Goal: Task Accomplishment & Management: Manage account settings

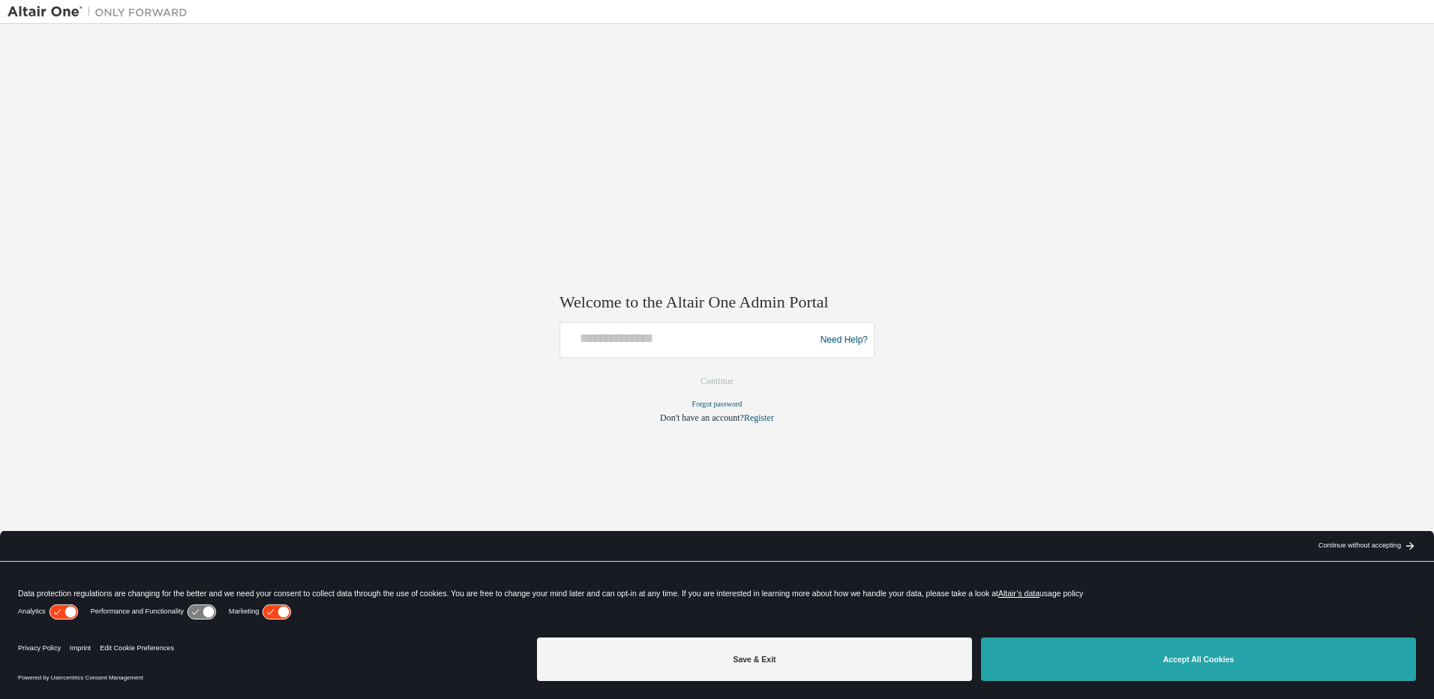
click at [1209, 667] on button "Accept All Cookies" at bounding box center [1198, 658] width 435 height 43
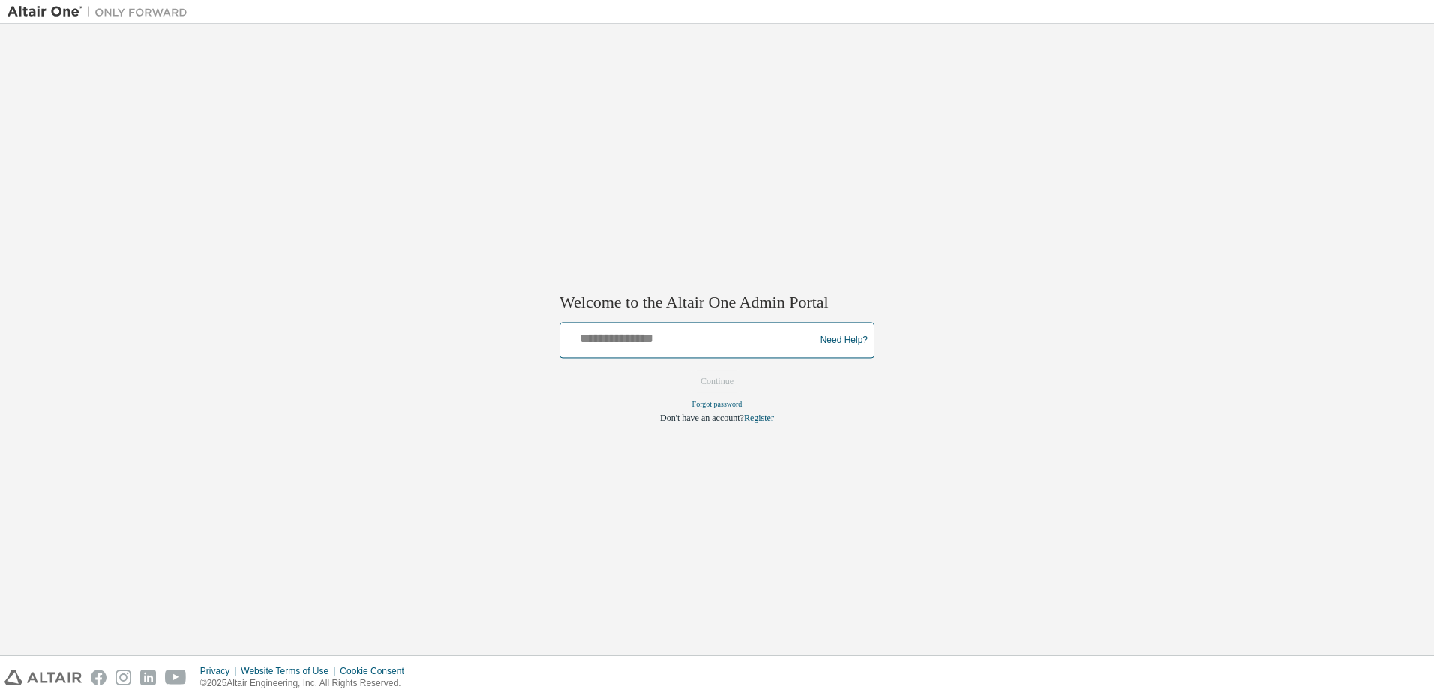
click at [637, 342] on input "text" at bounding box center [689, 337] width 247 height 22
type input "**********"
drag, startPoint x: 775, startPoint y: 343, endPoint x: 201, endPoint y: 292, distance: 576.7
click at [201, 292] on div "**********" at bounding box center [716, 339] width 1419 height 616
click at [568, 346] on input "text" at bounding box center [689, 337] width 247 height 22
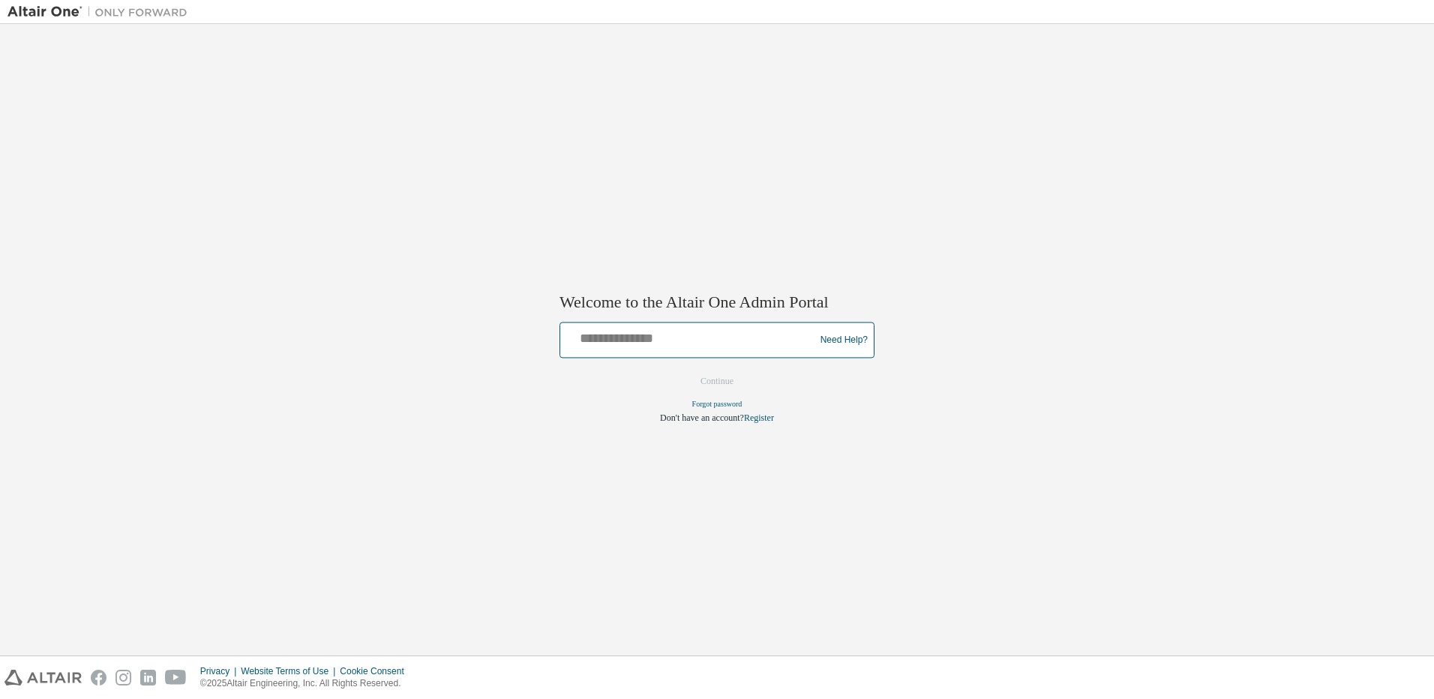
type input "**********"
click at [711, 381] on button "Continue" at bounding box center [717, 381] width 64 height 22
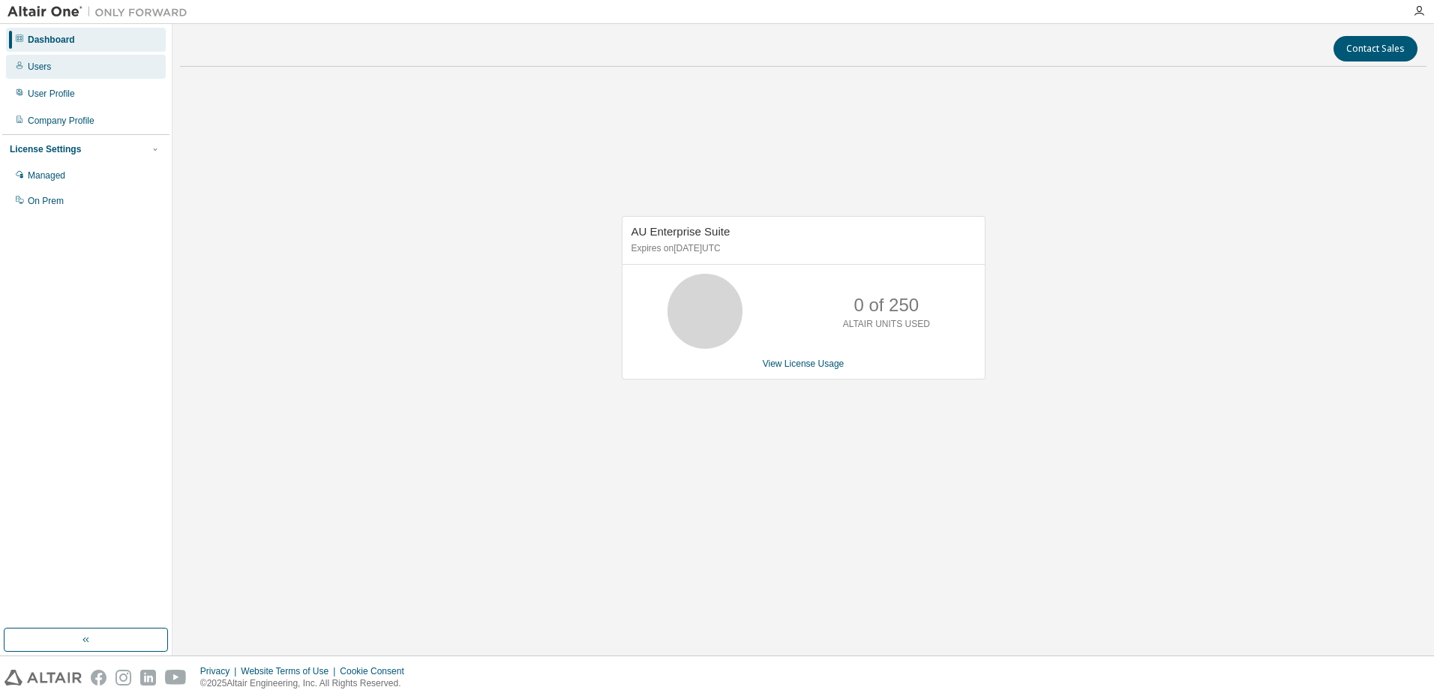
click at [76, 66] on div "Users" at bounding box center [86, 67] width 160 height 24
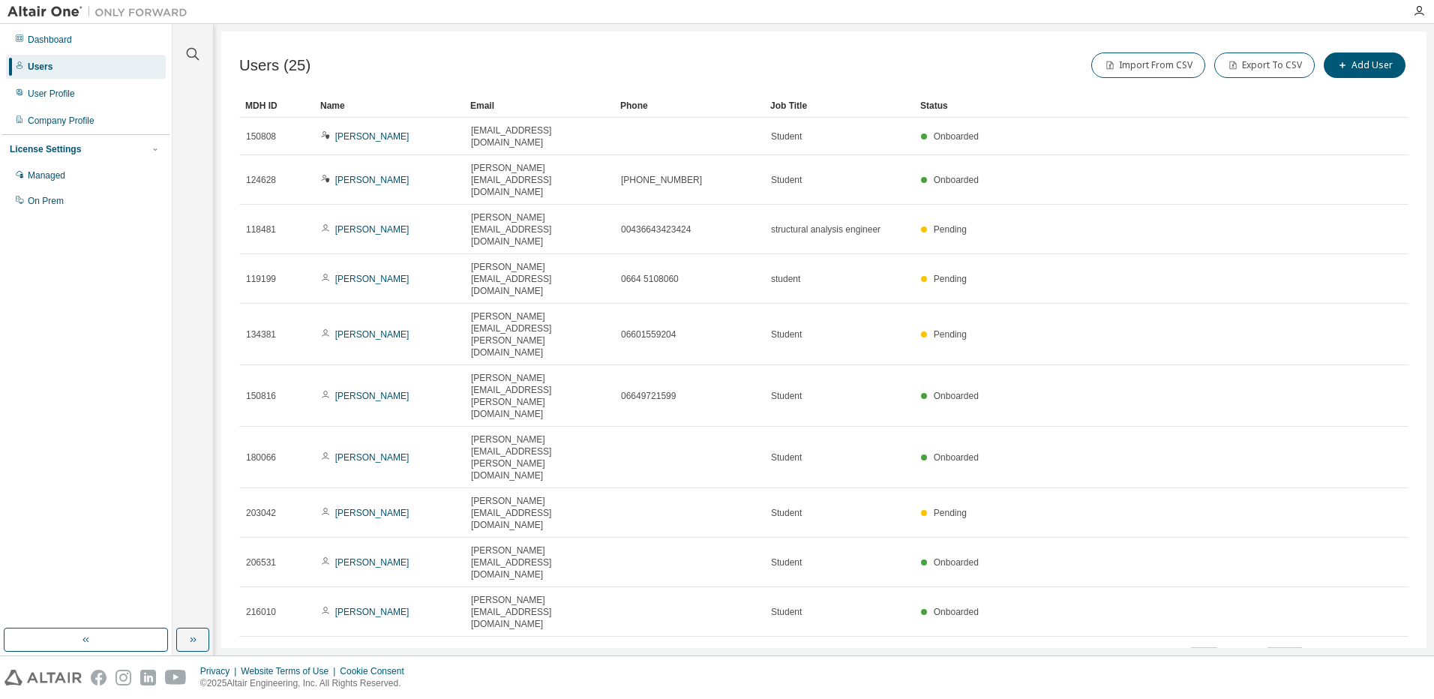
click at [1372, 646] on icon "button" at bounding box center [1370, 655] width 18 height 18
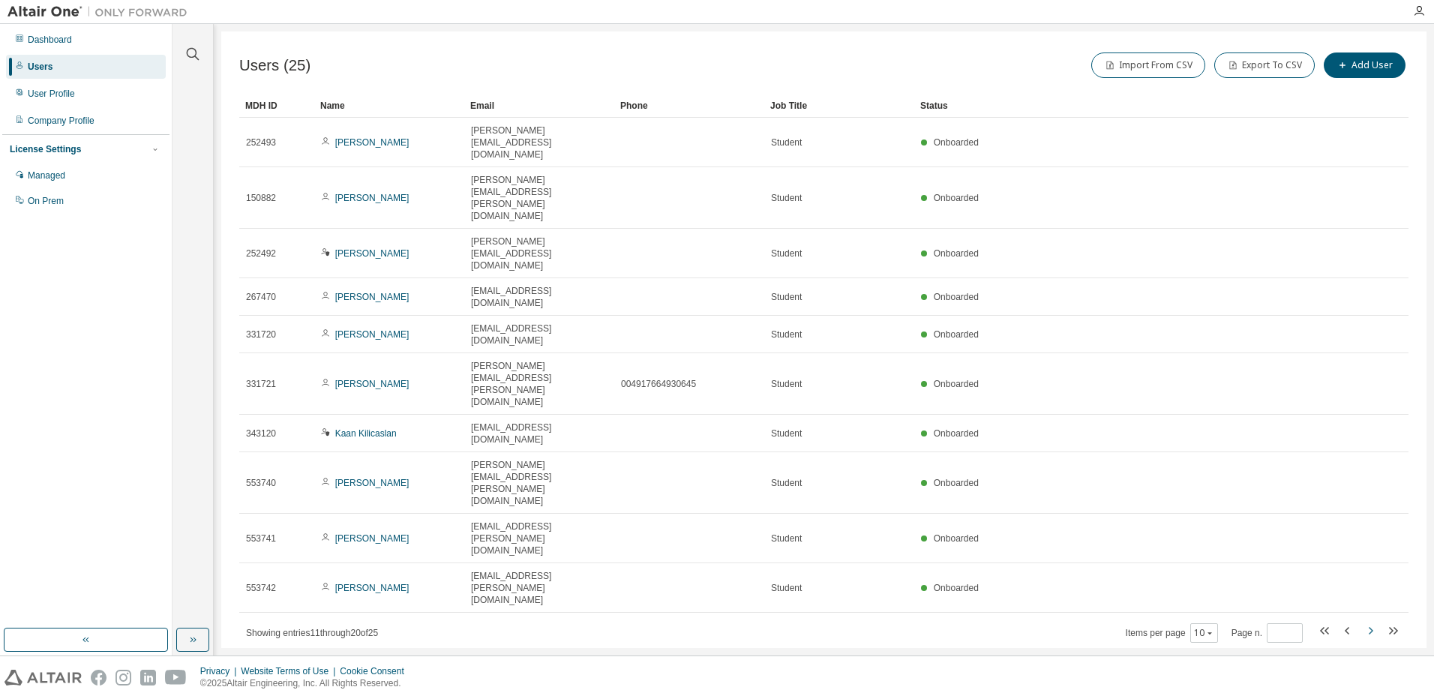
click at [1372, 622] on icon "button" at bounding box center [1370, 631] width 18 height 18
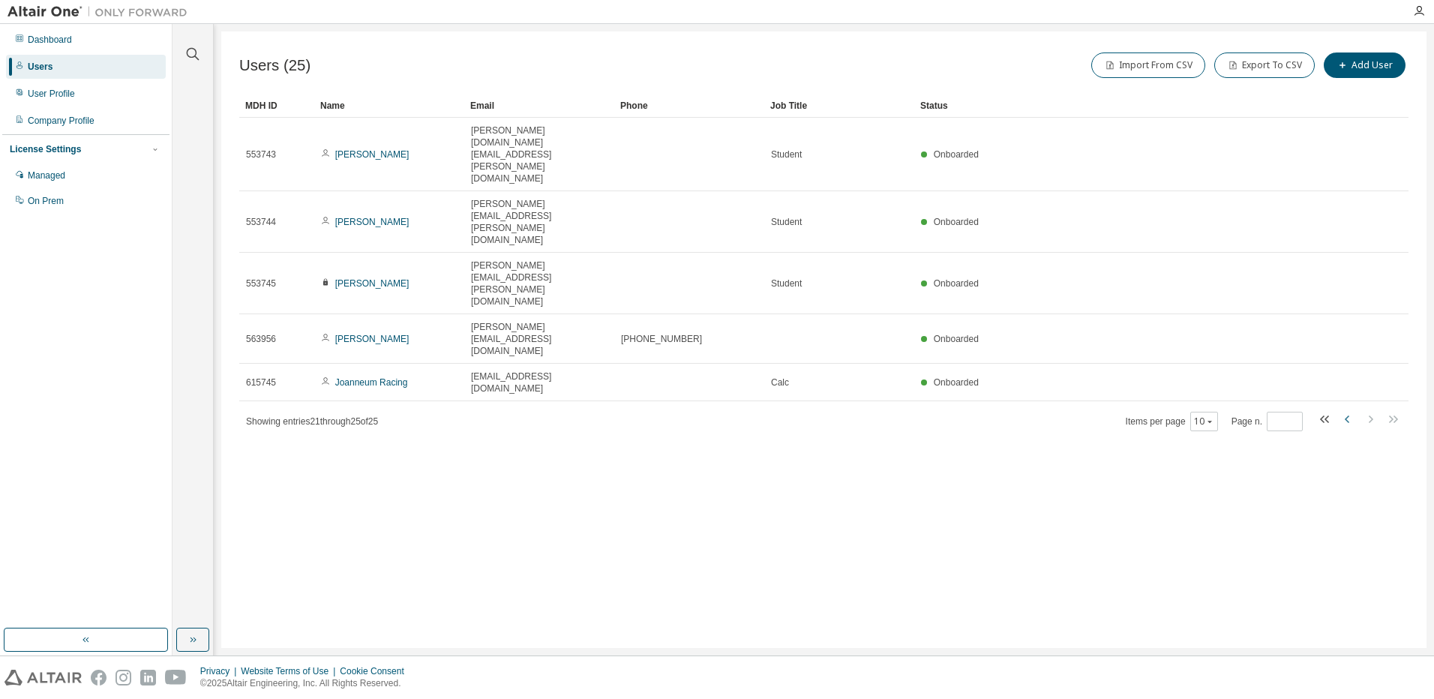
click at [1348, 415] on icon "button" at bounding box center [1346, 418] width 4 height 7
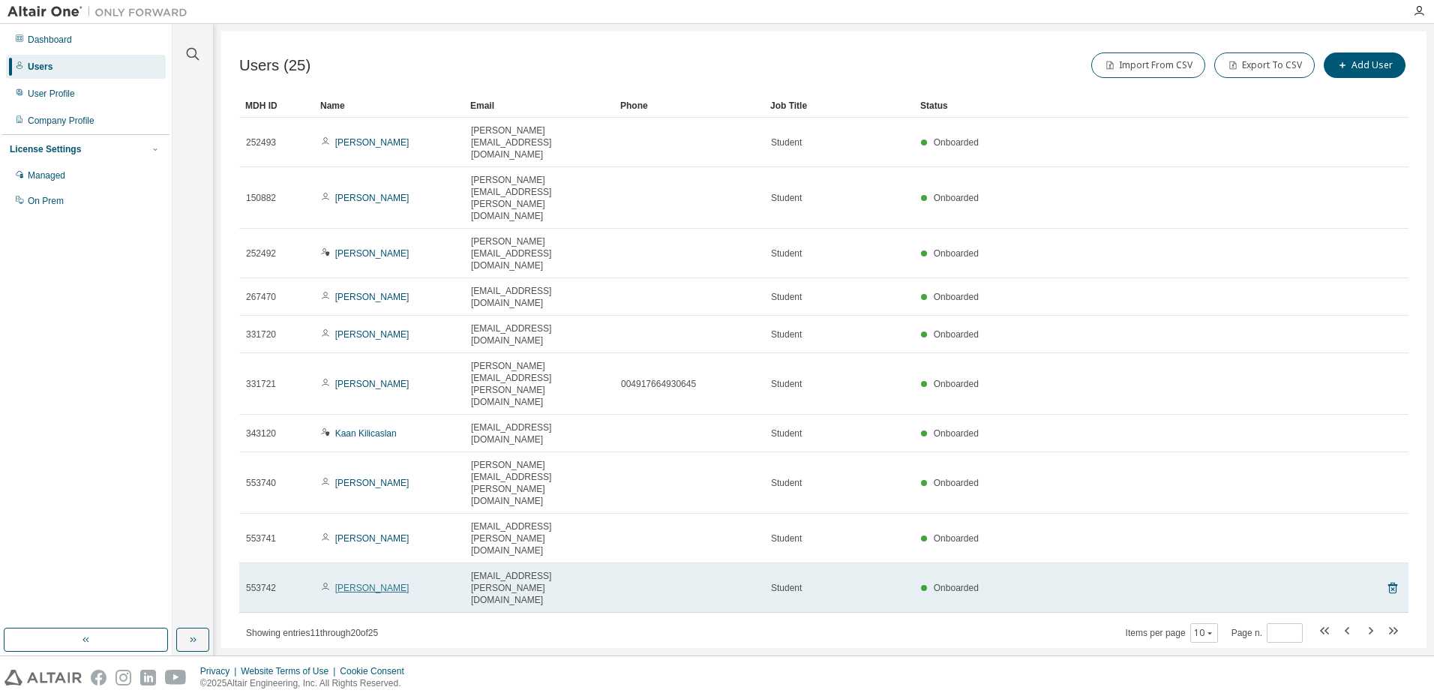
click at [375, 583] on link "Lukas Brandstetter" at bounding box center [372, 588] width 74 height 10
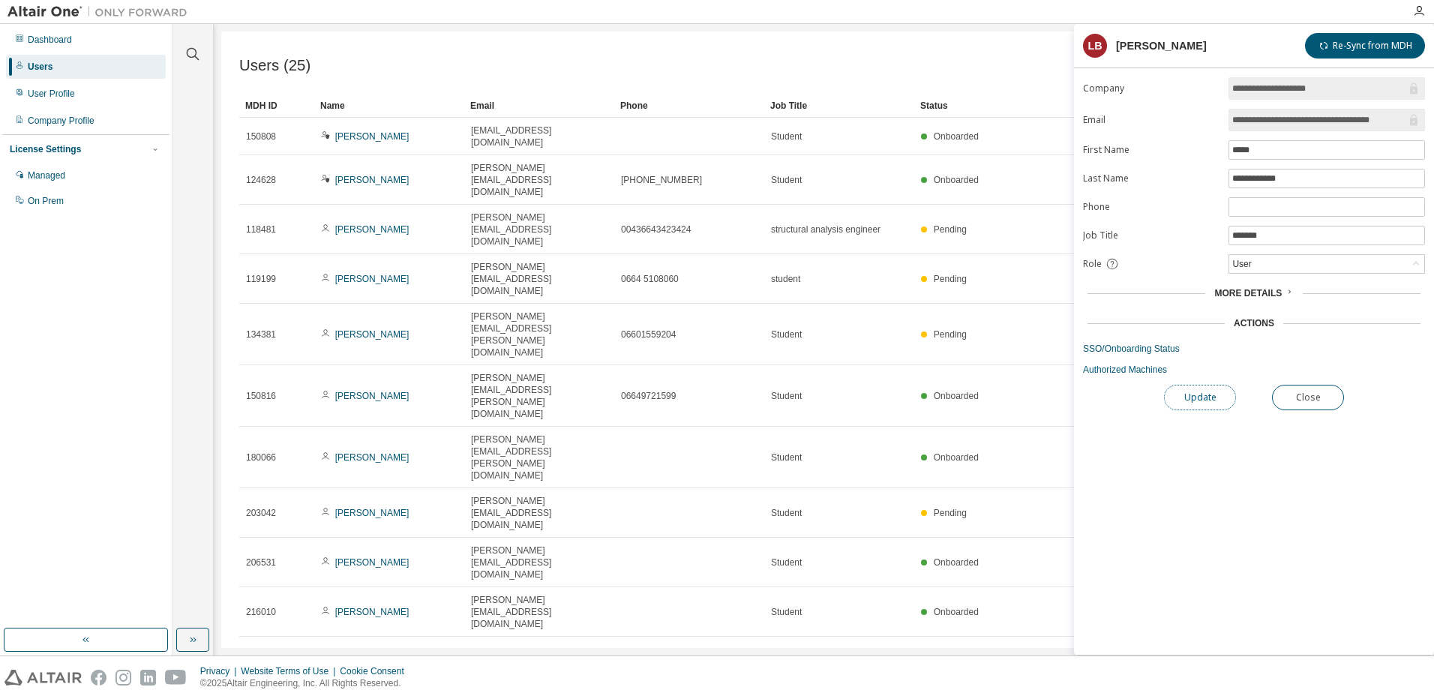
click at [1199, 397] on button "Update" at bounding box center [1200, 397] width 72 height 25
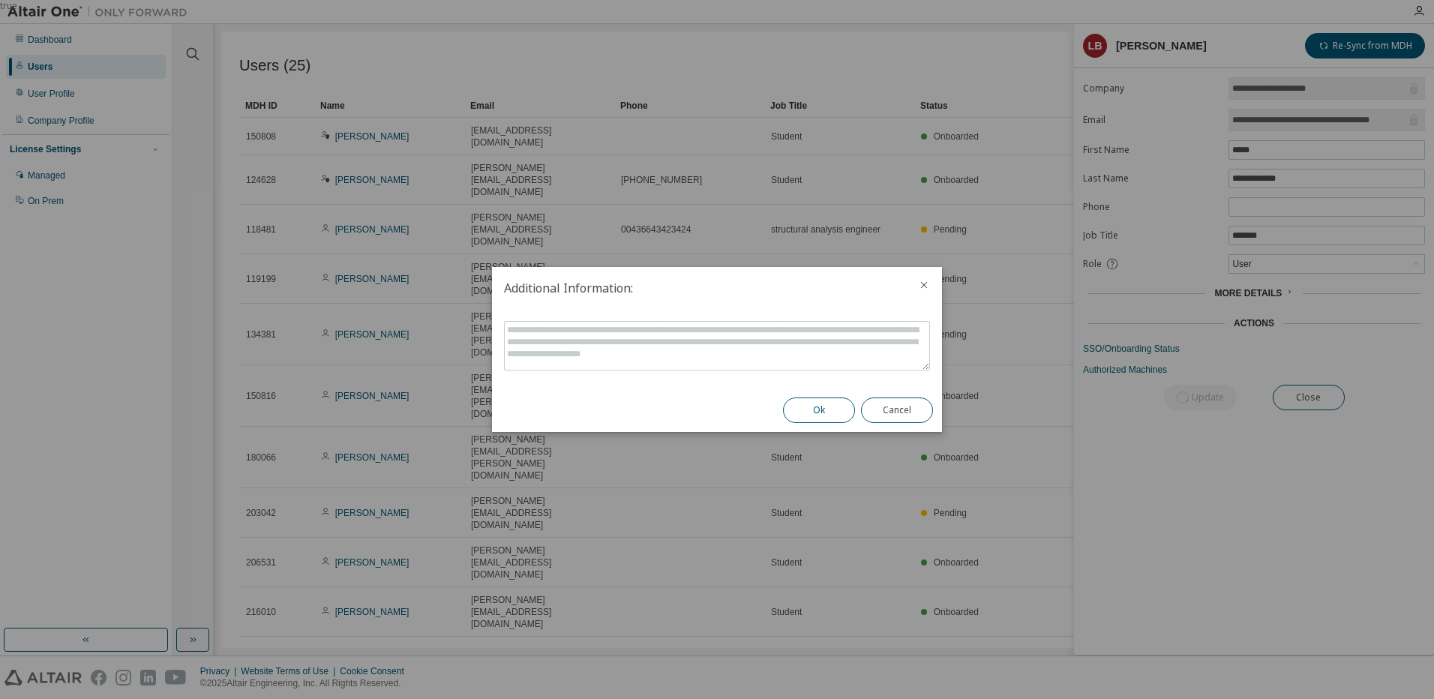
click at [802, 413] on button "Ok" at bounding box center [819, 409] width 72 height 25
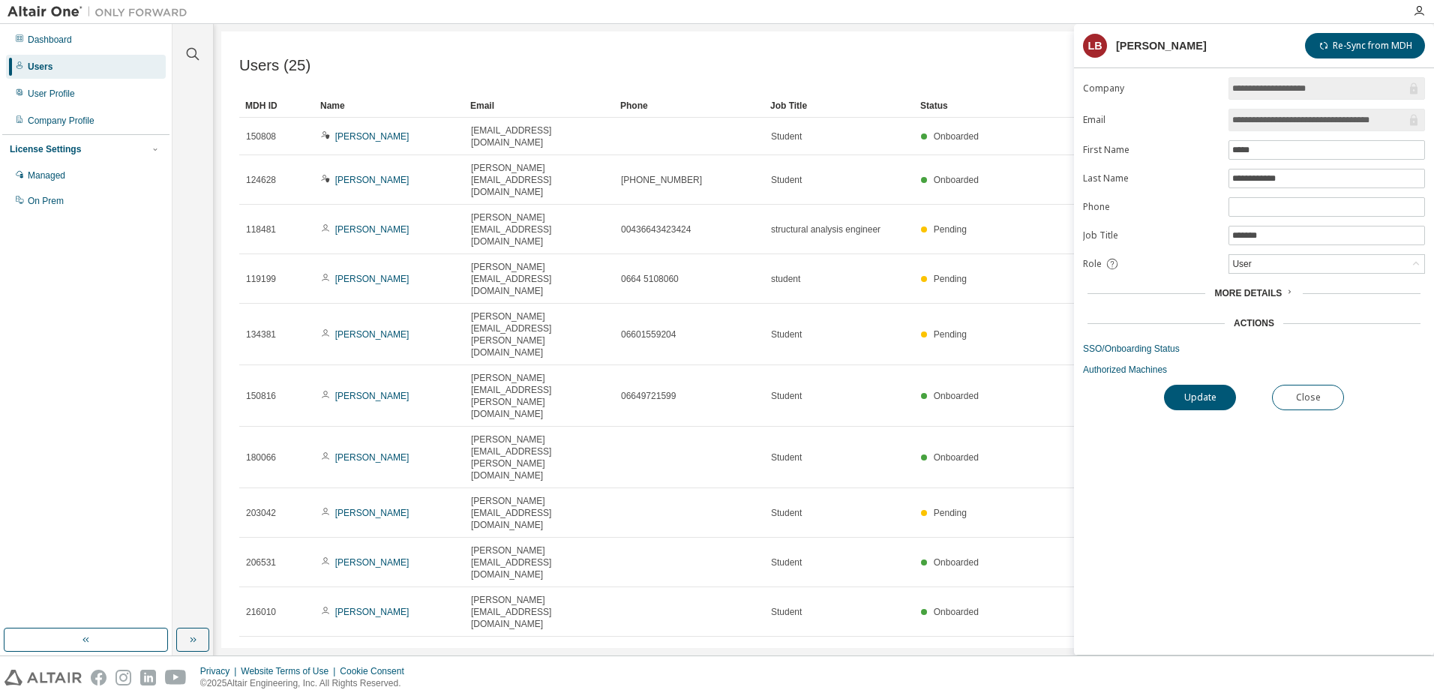
click at [1263, 274] on form "**********" at bounding box center [1254, 226] width 342 height 298
click at [1264, 270] on div "User" at bounding box center [1326, 264] width 195 height 18
click at [1261, 279] on li "Admin" at bounding box center [1326, 283] width 192 height 19
click at [1222, 393] on button "Update" at bounding box center [1200, 397] width 72 height 25
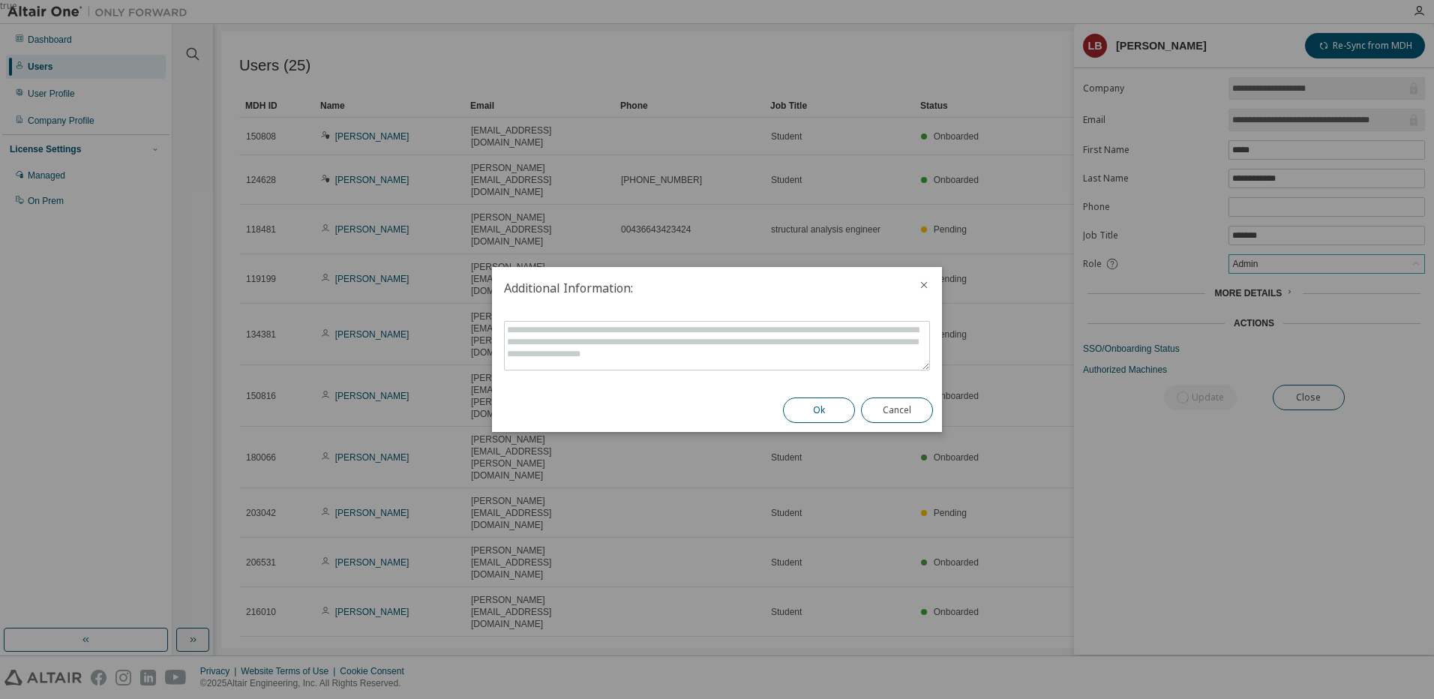
click at [830, 408] on button "Ok" at bounding box center [819, 409] width 72 height 25
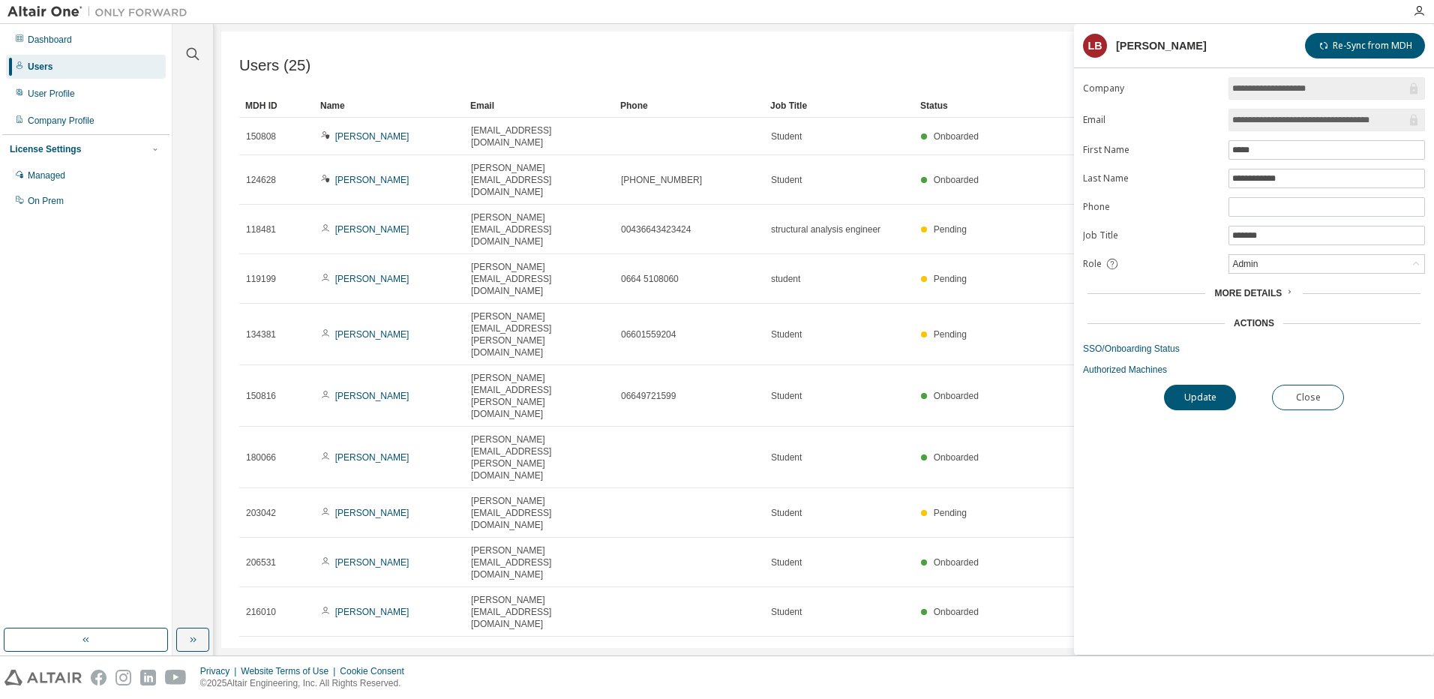
click at [791, 62] on div "Users (25) Import From CSV Export To CSV Add User" at bounding box center [823, 64] width 1169 height 31
click at [29, 71] on div "Users" at bounding box center [40, 67] width 25 height 12
click at [195, 635] on icon "button" at bounding box center [193, 640] width 12 height 12
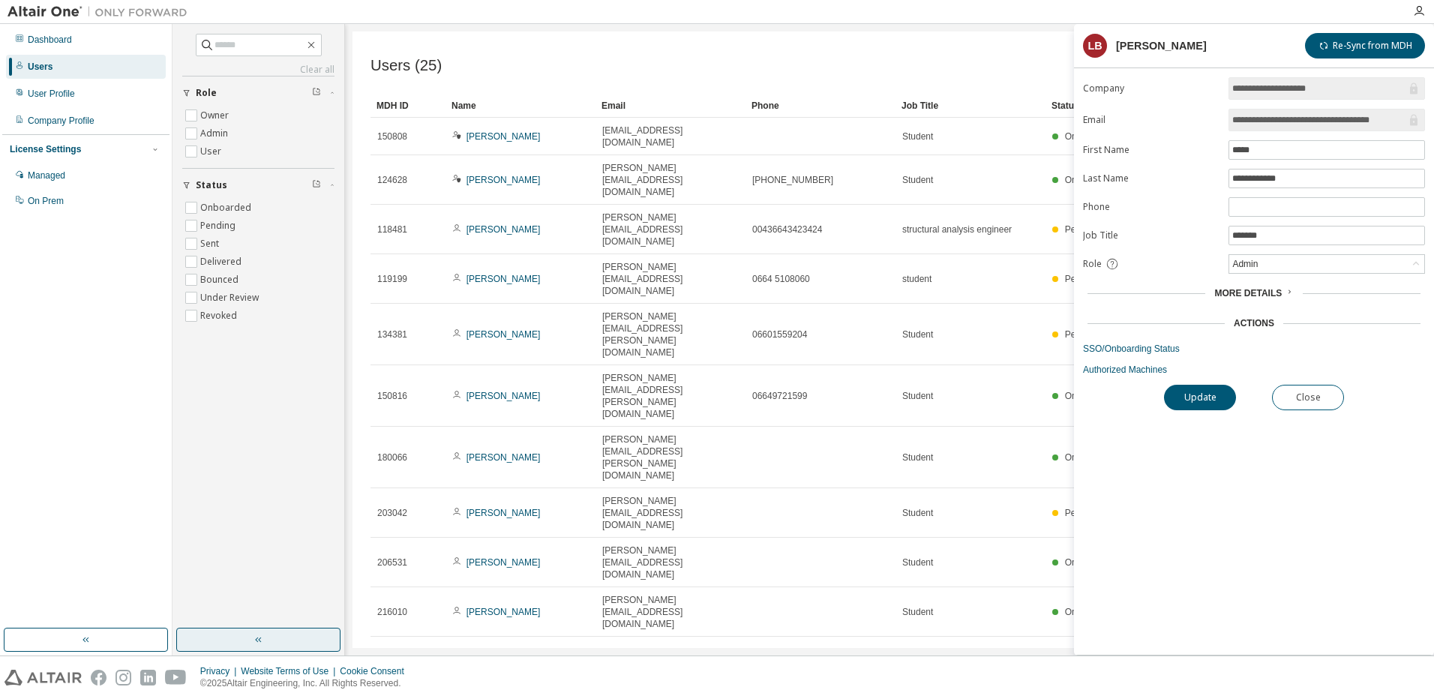
click at [195, 635] on button "button" at bounding box center [258, 640] width 164 height 24
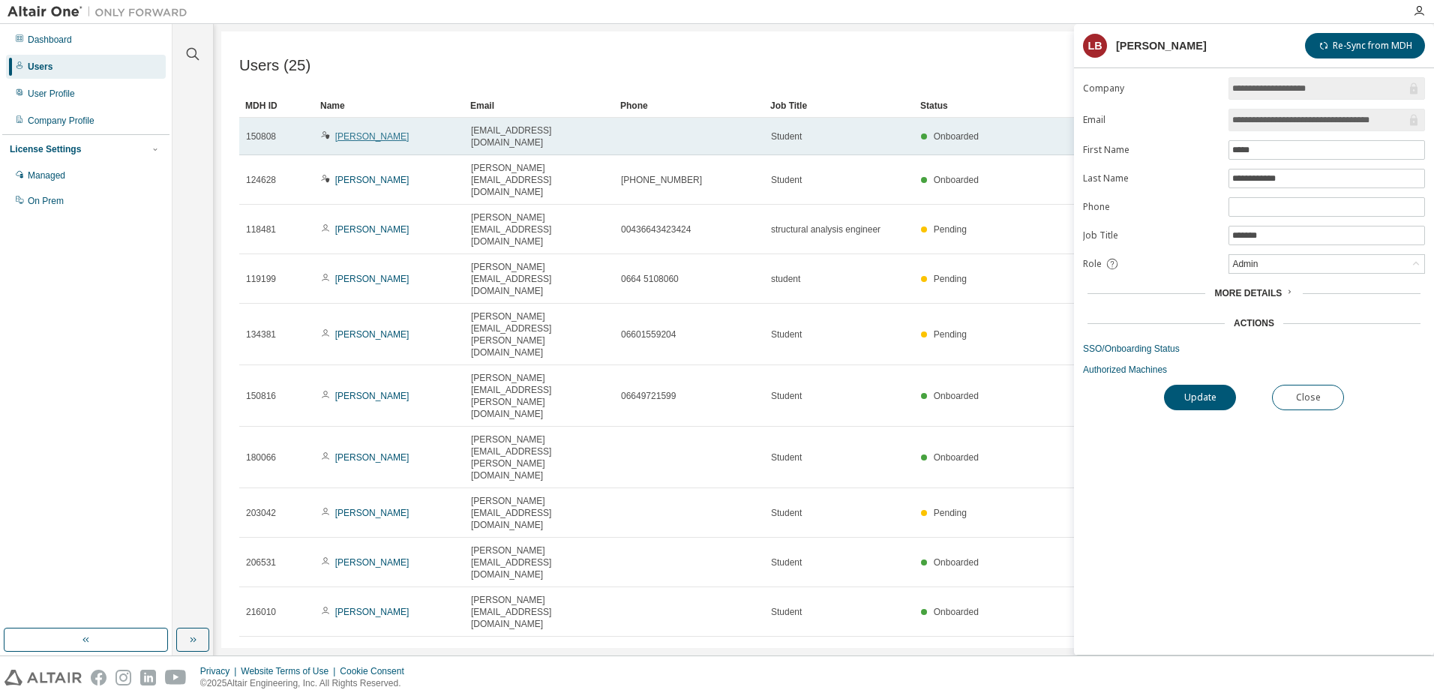
click at [409, 140] on link "Maximilian Brauchart" at bounding box center [372, 136] width 74 height 10
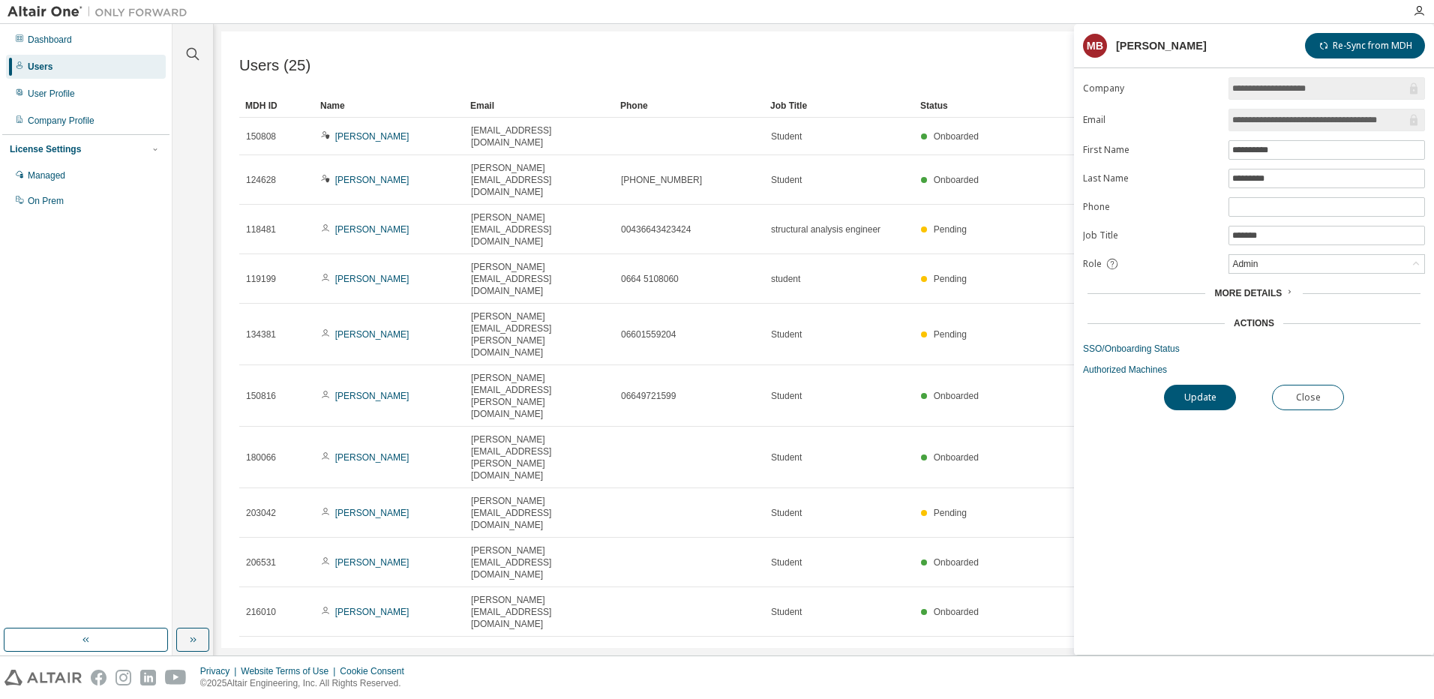
click at [1046, 520] on div "Users (25) Import From CSV Export To CSV Add User Clear Load Save Save As Field…" at bounding box center [823, 339] width 1205 height 616
click at [1289, 394] on button "Close" at bounding box center [1308, 397] width 72 height 25
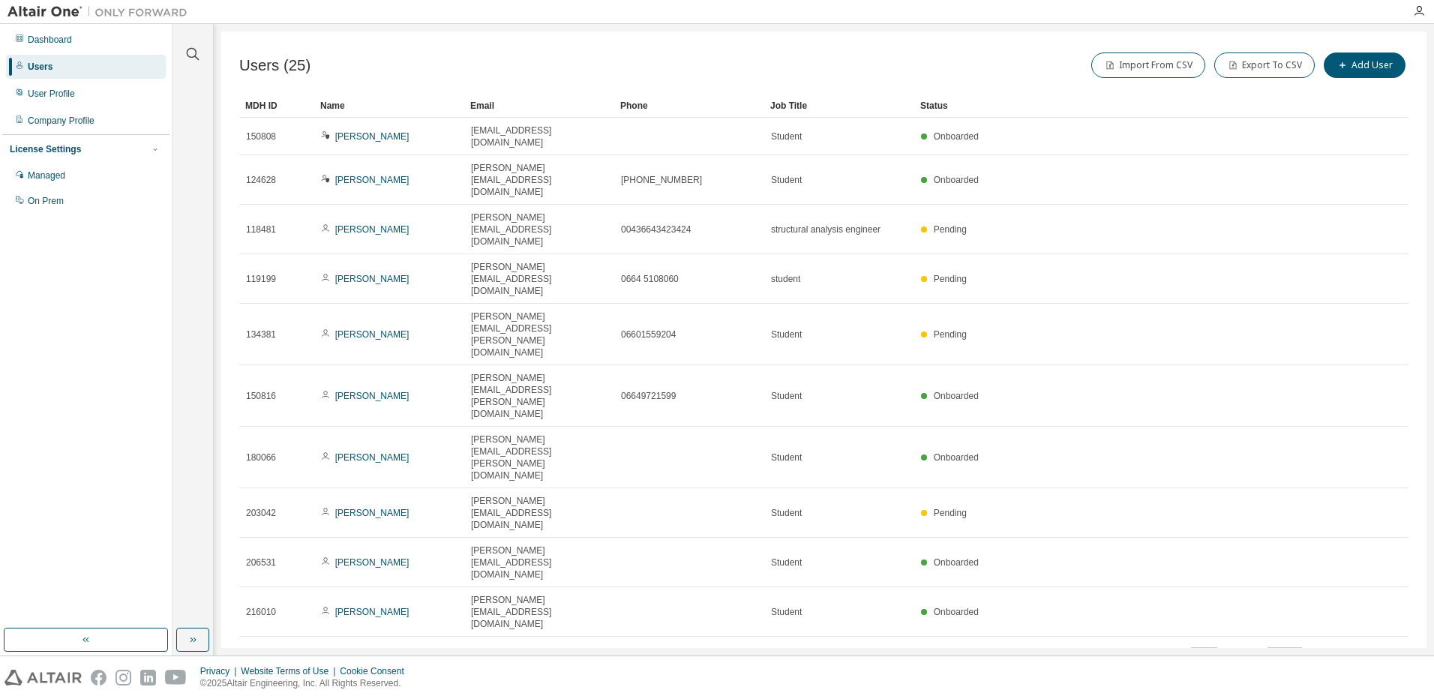
click at [1366, 646] on icon "button" at bounding box center [1370, 655] width 18 height 18
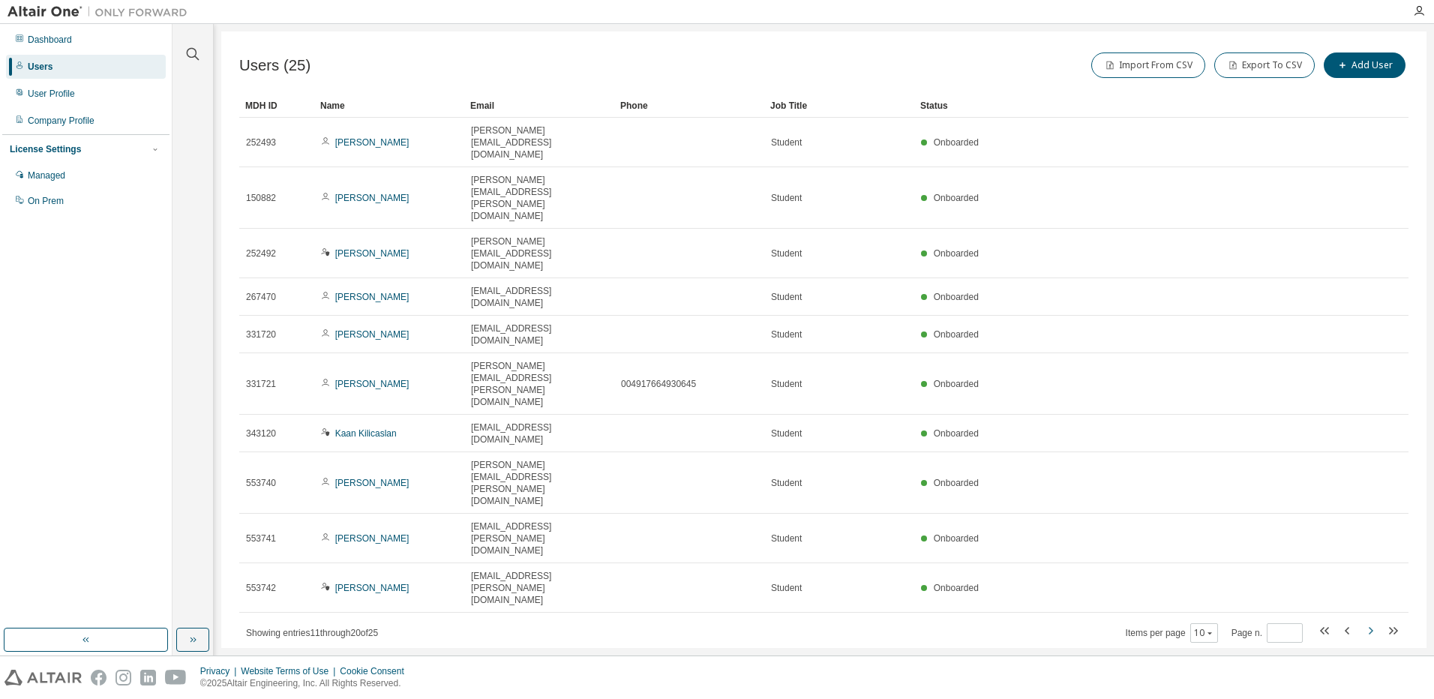
click at [1367, 622] on icon "button" at bounding box center [1370, 631] width 18 height 18
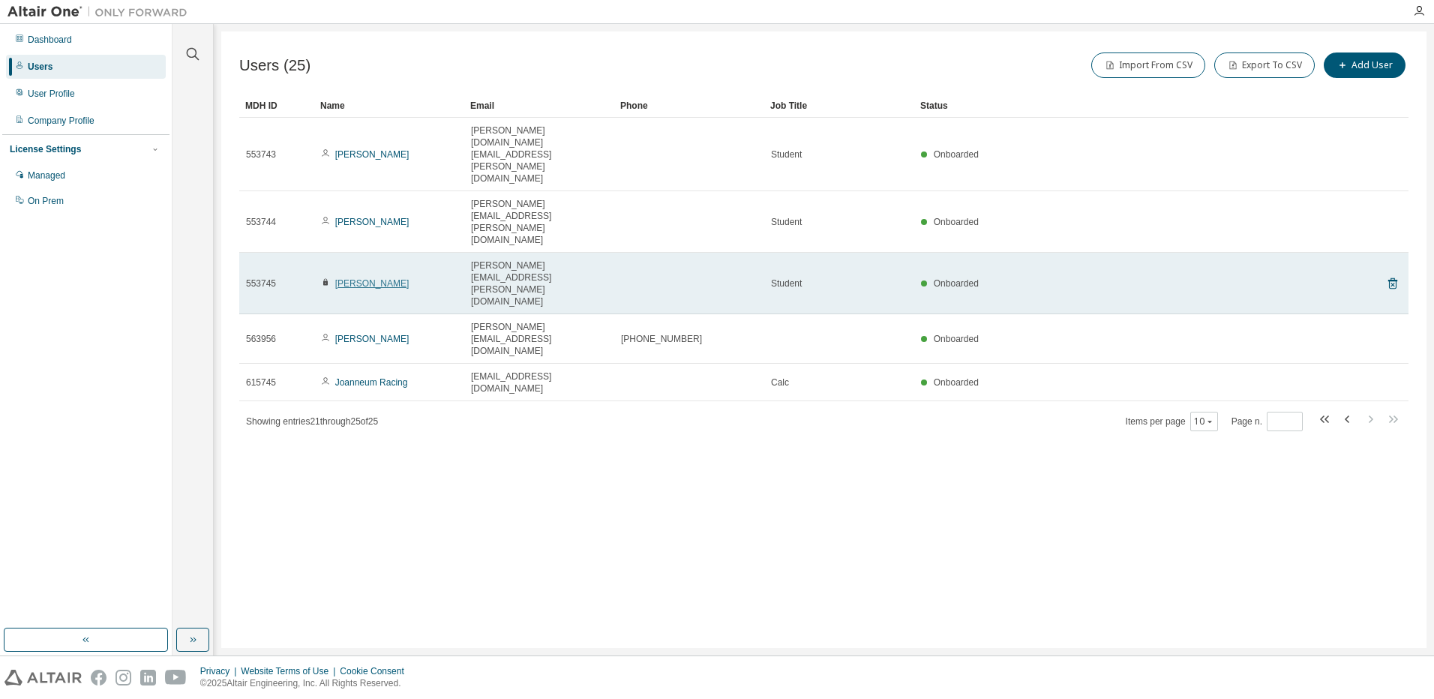
click at [375, 278] on link "David Tonhofer" at bounding box center [372, 283] width 74 height 10
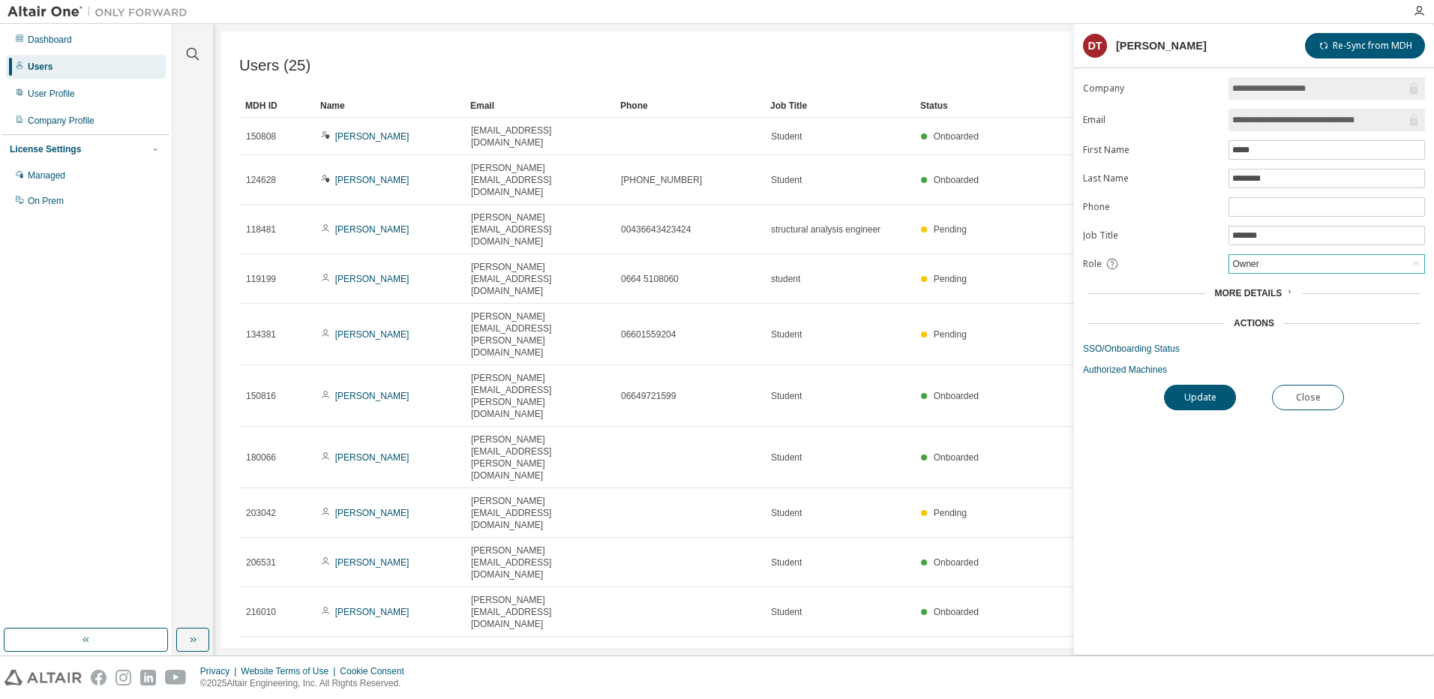
click at [1271, 263] on div "Owner" at bounding box center [1326, 264] width 195 height 18
click at [1267, 287] on li "Admin" at bounding box center [1326, 283] width 192 height 19
click at [1213, 402] on button "Update" at bounding box center [1200, 397] width 72 height 25
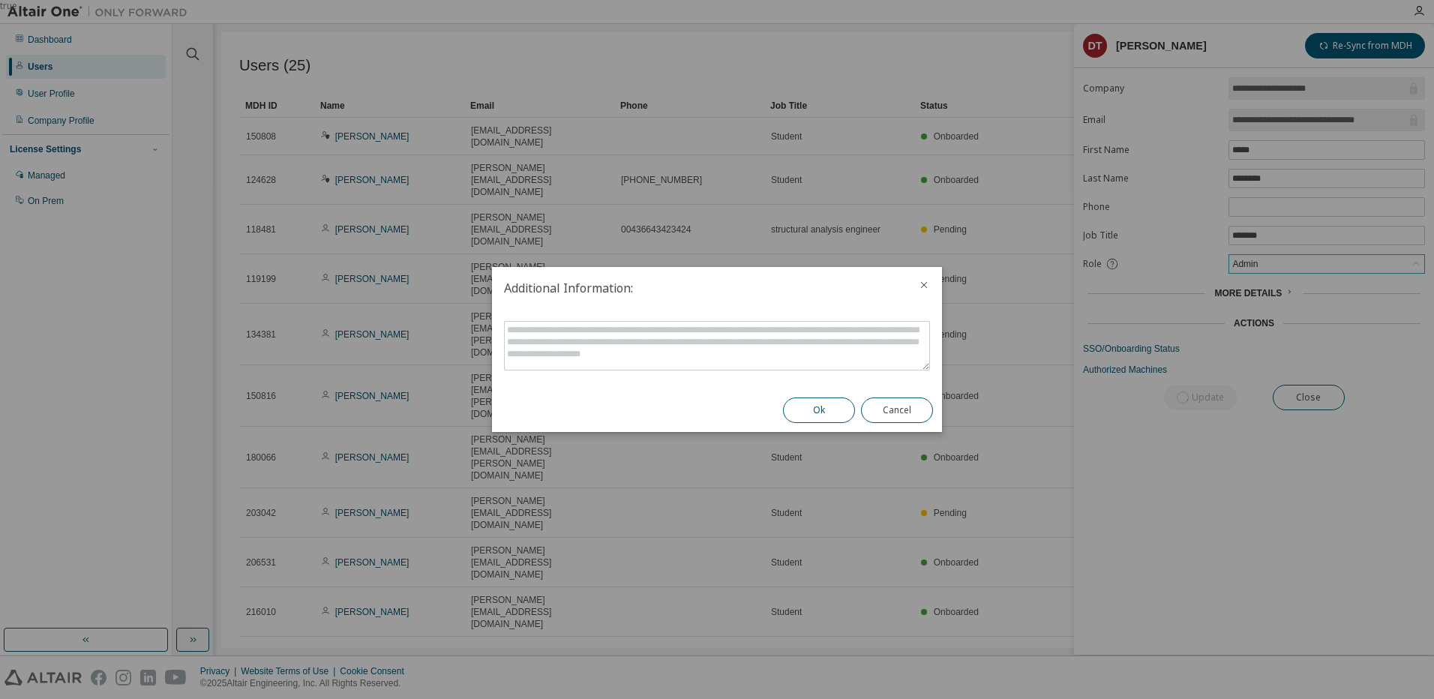
click at [841, 406] on button "Ok" at bounding box center [819, 409] width 72 height 25
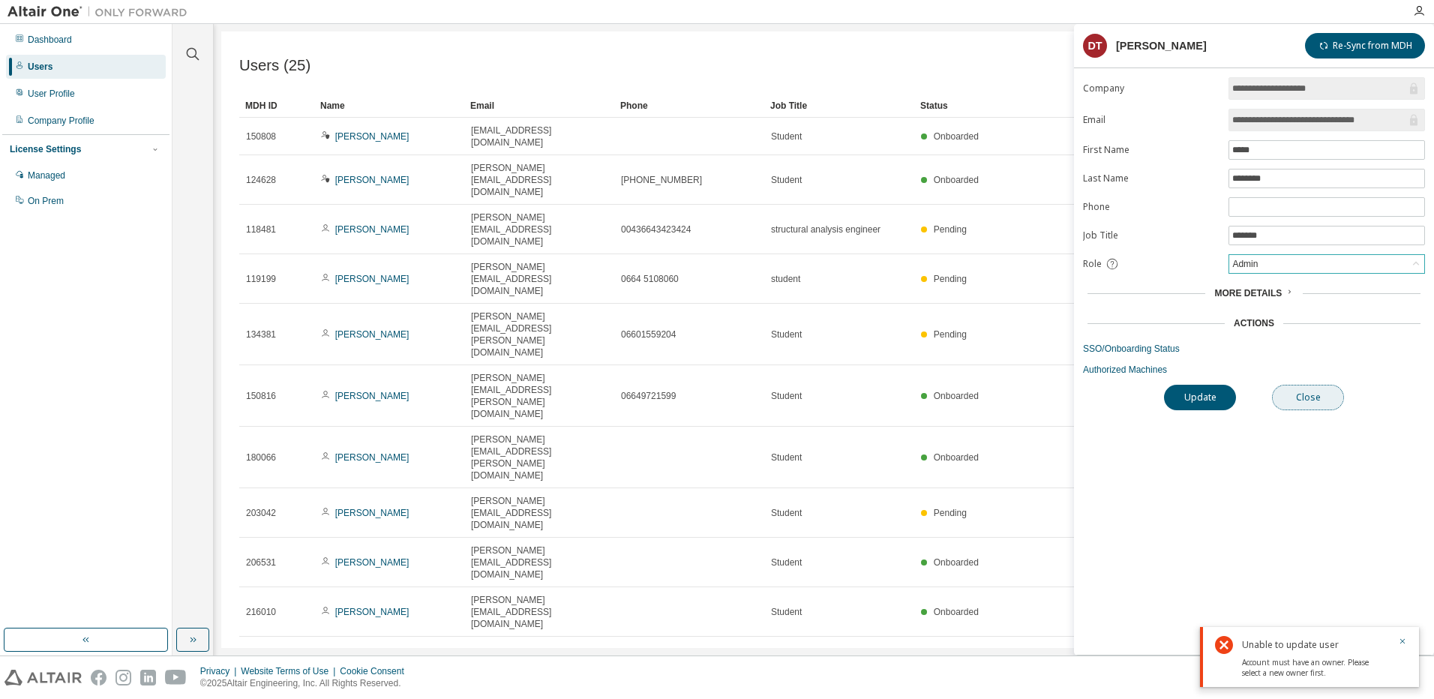
click at [1306, 400] on button "Close" at bounding box center [1308, 397] width 72 height 25
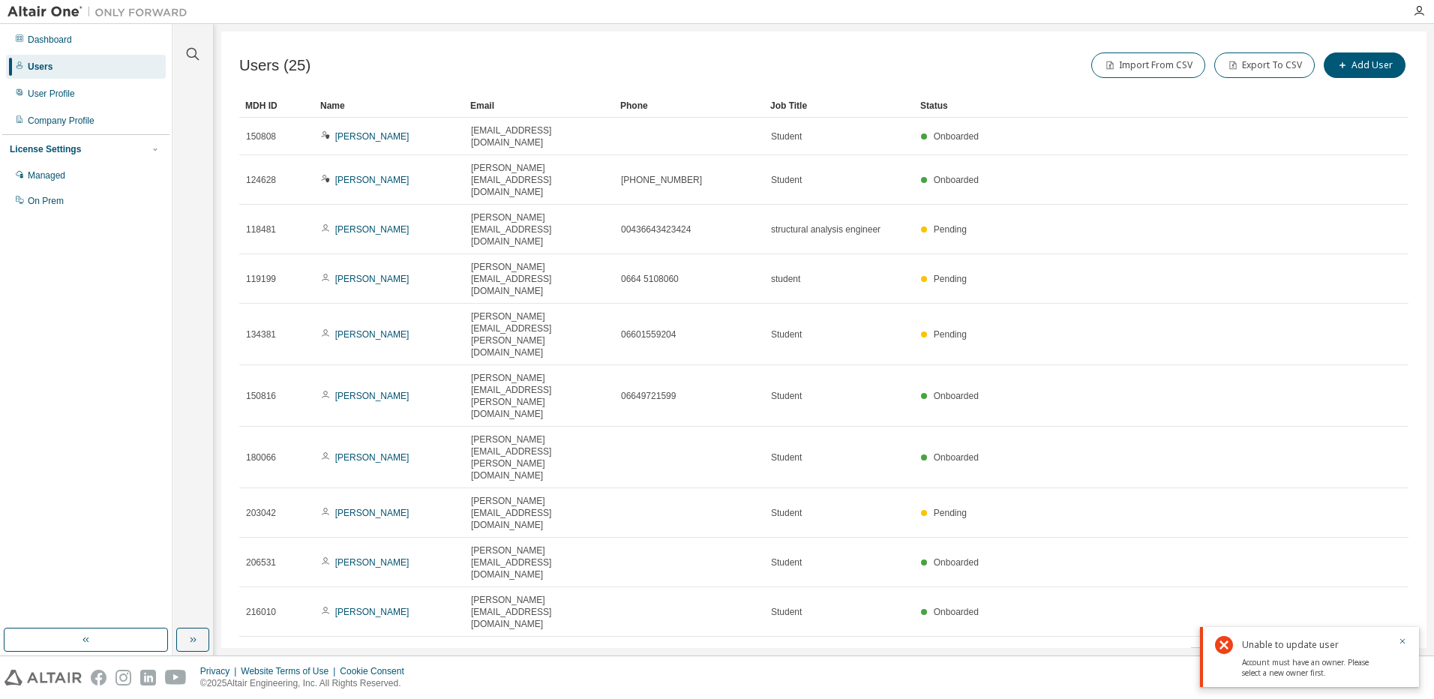
click at [1365, 646] on icon "button" at bounding box center [1370, 655] width 18 height 18
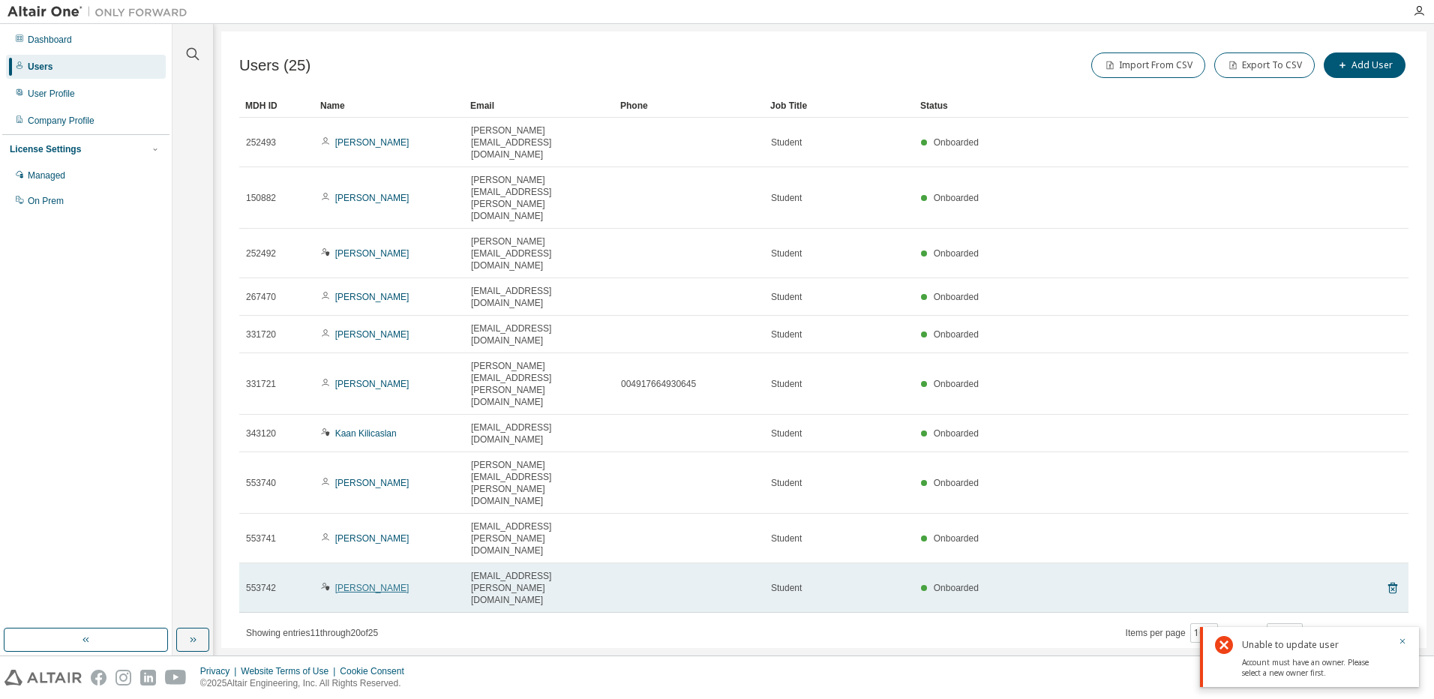
click at [357, 583] on link "Lukas Brandstetter" at bounding box center [372, 588] width 74 height 10
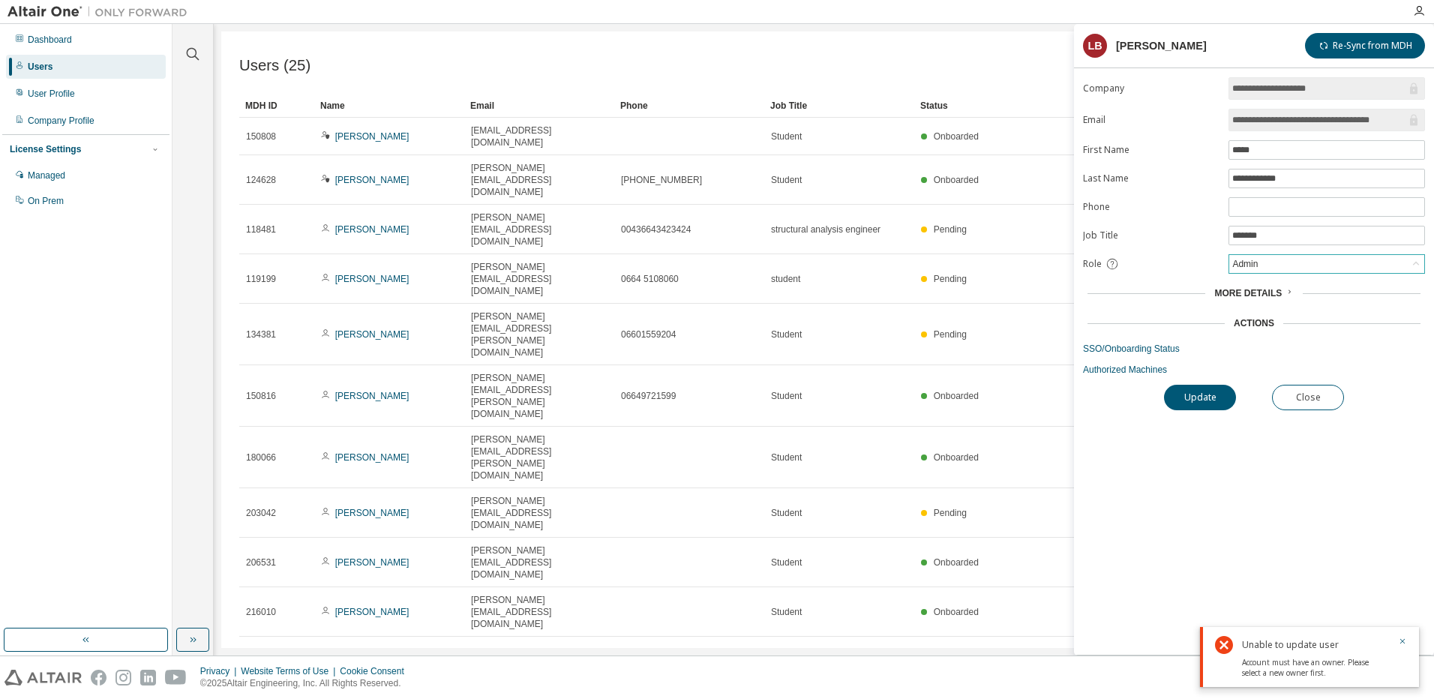
click at [1317, 268] on div "Admin" at bounding box center [1326, 264] width 195 height 18
click at [1267, 306] on li "Owner" at bounding box center [1326, 302] width 192 height 19
click at [1209, 403] on button "Update" at bounding box center [1200, 397] width 72 height 25
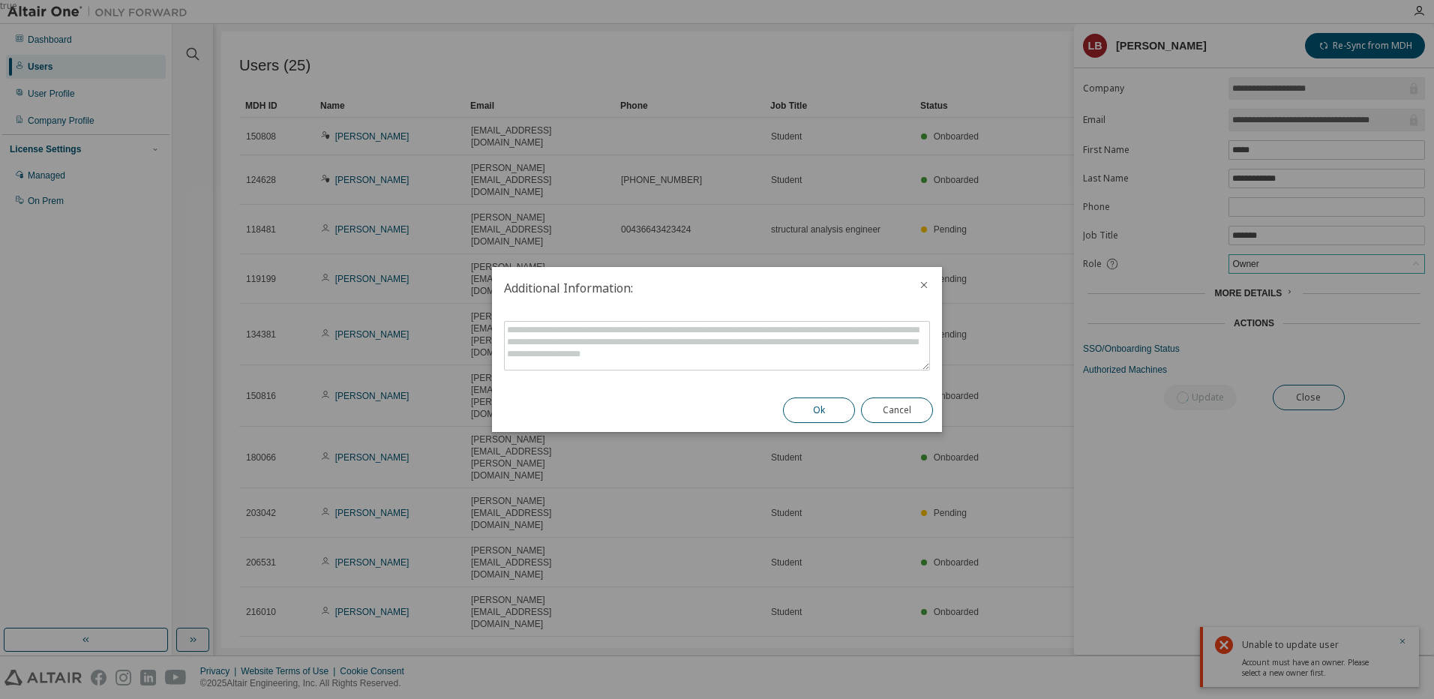
click at [820, 413] on button "Ok" at bounding box center [819, 409] width 72 height 25
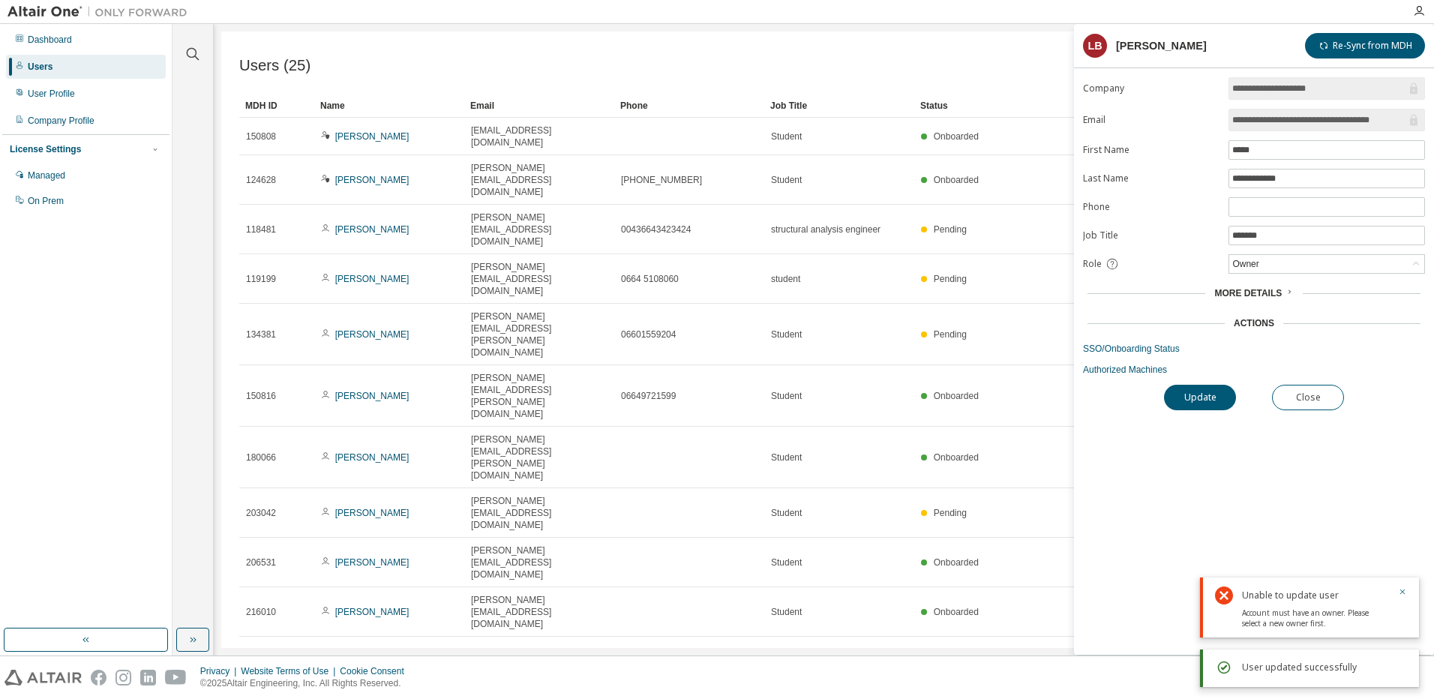
click at [919, 84] on div "Users (25) Import From CSV Export To CSV Add User" at bounding box center [823, 66] width 1169 height 35
click at [1320, 402] on button "Close" at bounding box center [1308, 397] width 72 height 25
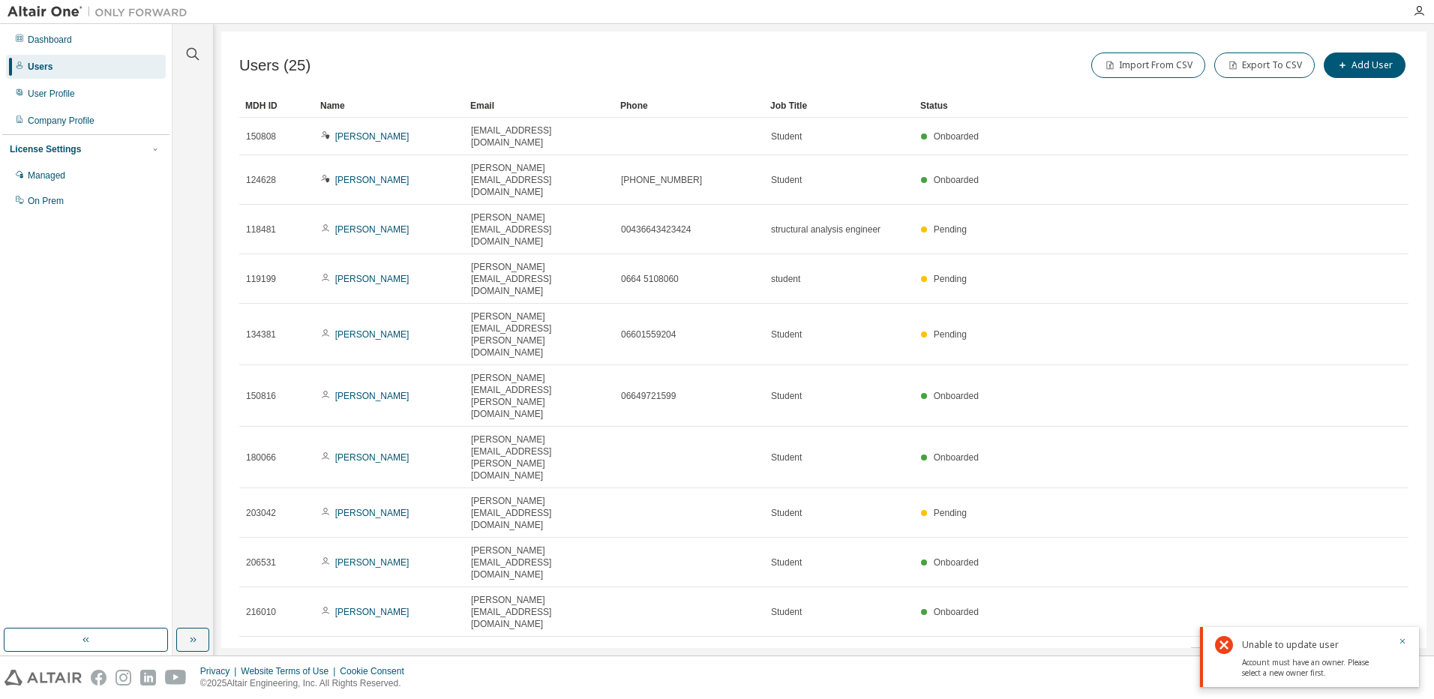
click at [1370, 651] on icon "button" at bounding box center [1370, 654] width 4 height 7
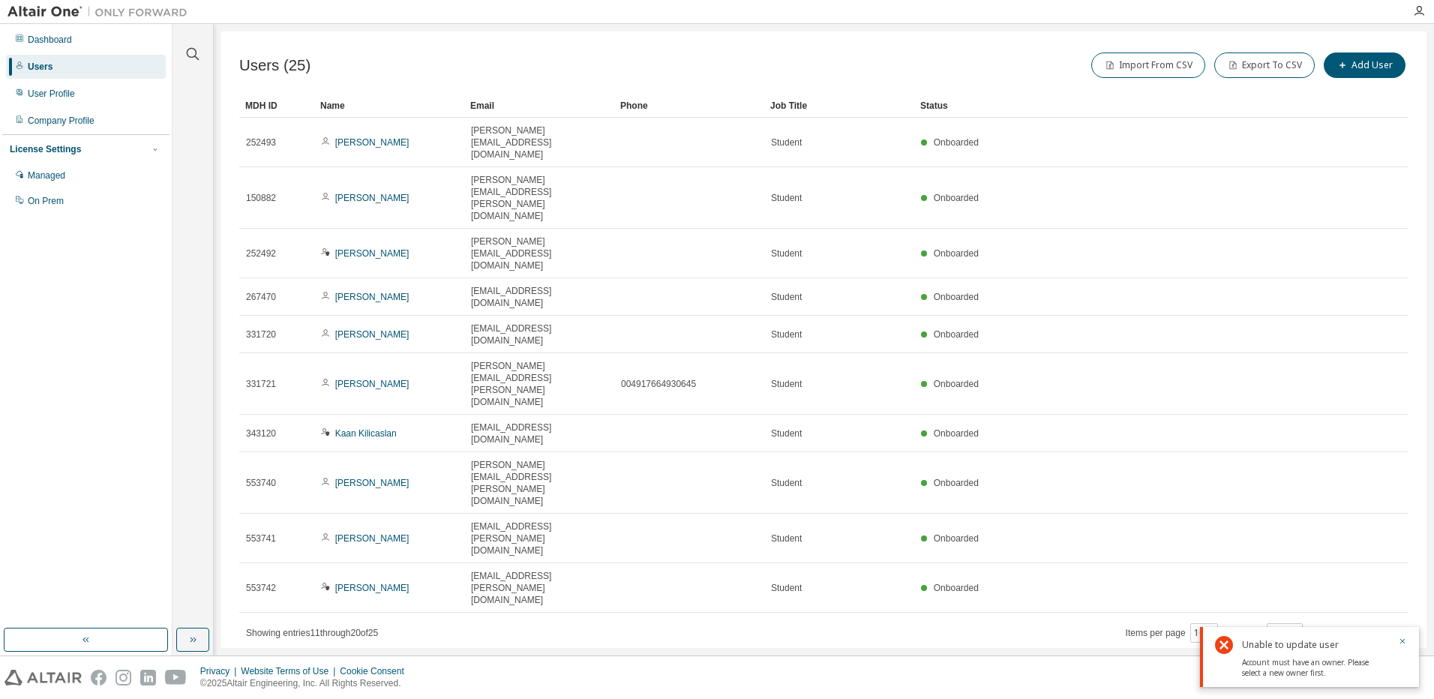
click at [1370, 627] on icon "button" at bounding box center [1370, 630] width 4 height 7
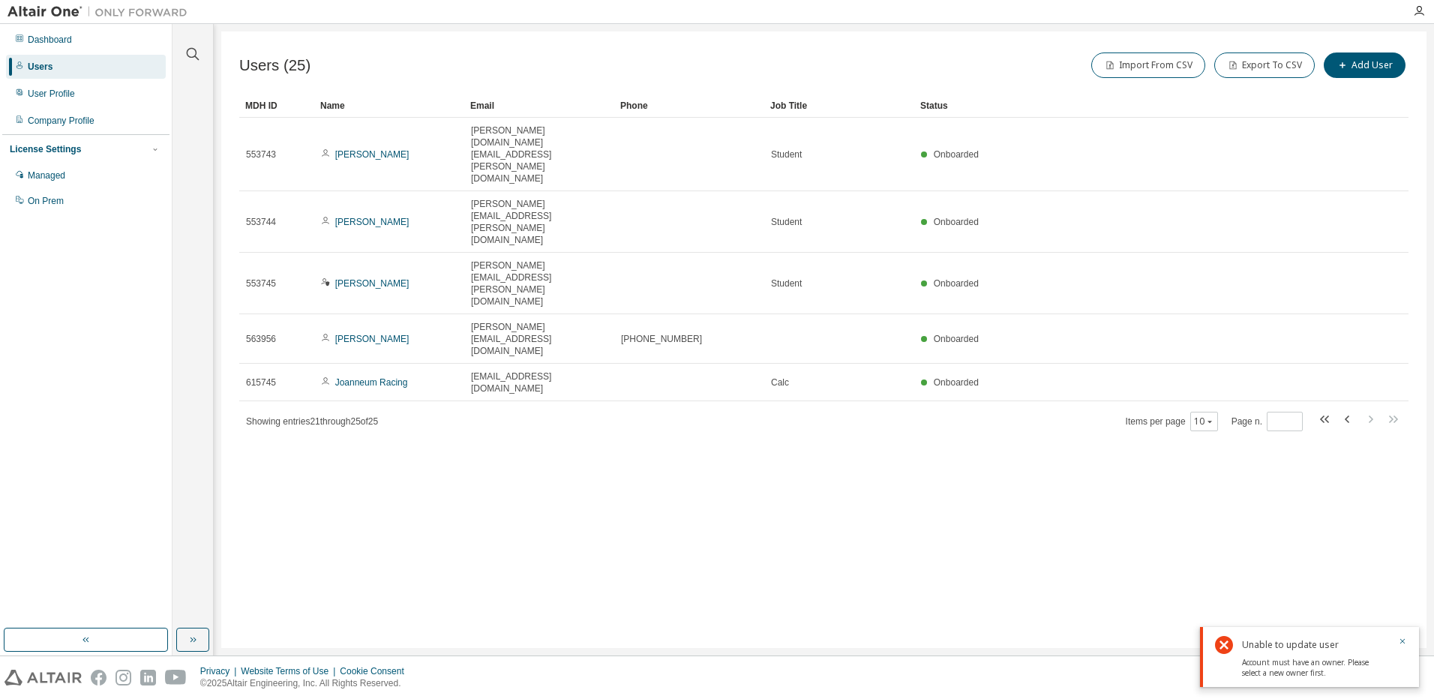
click at [1355, 49] on div "Users (25) Import From CSV Export To CSV Add User Clear Load Save Save As Field…" at bounding box center [823, 339] width 1205 height 616
click at [1359, 65] on button "Add User" at bounding box center [1364, 64] width 82 height 25
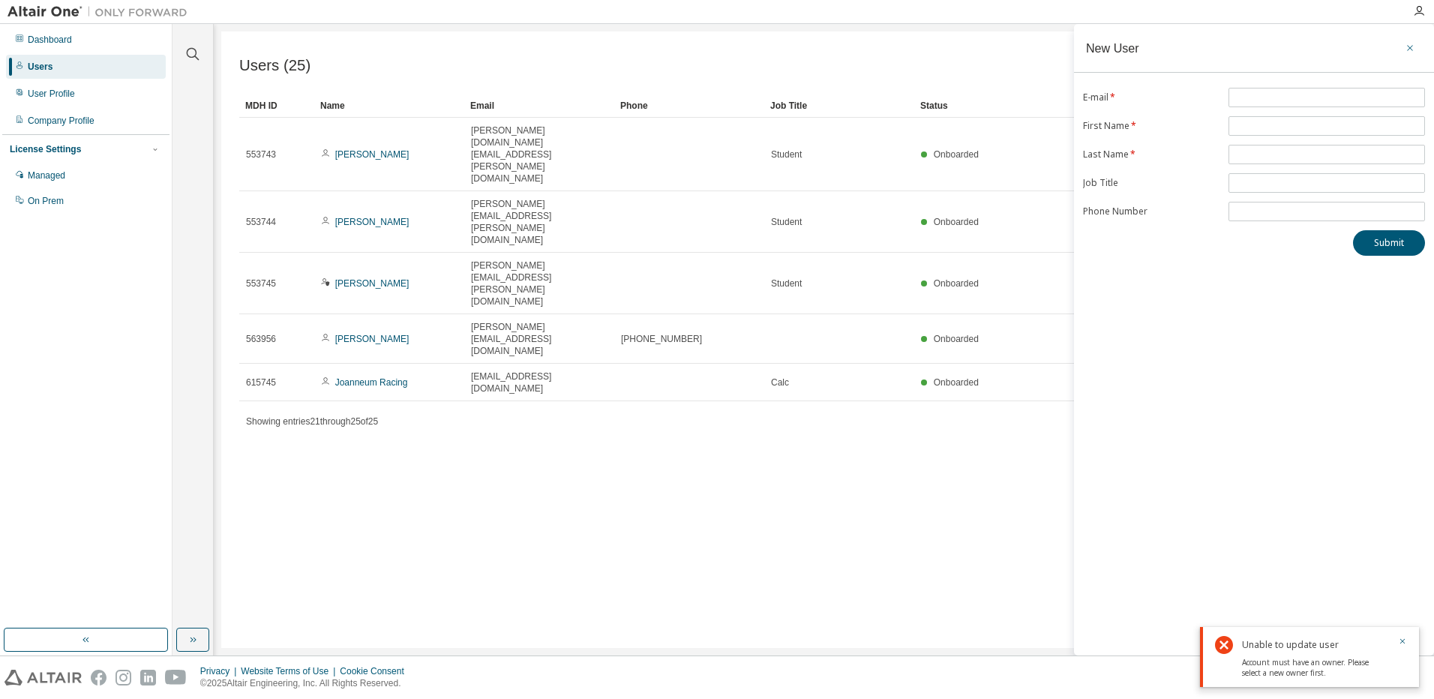
click at [1413, 48] on icon "button" at bounding box center [1409, 48] width 10 height 12
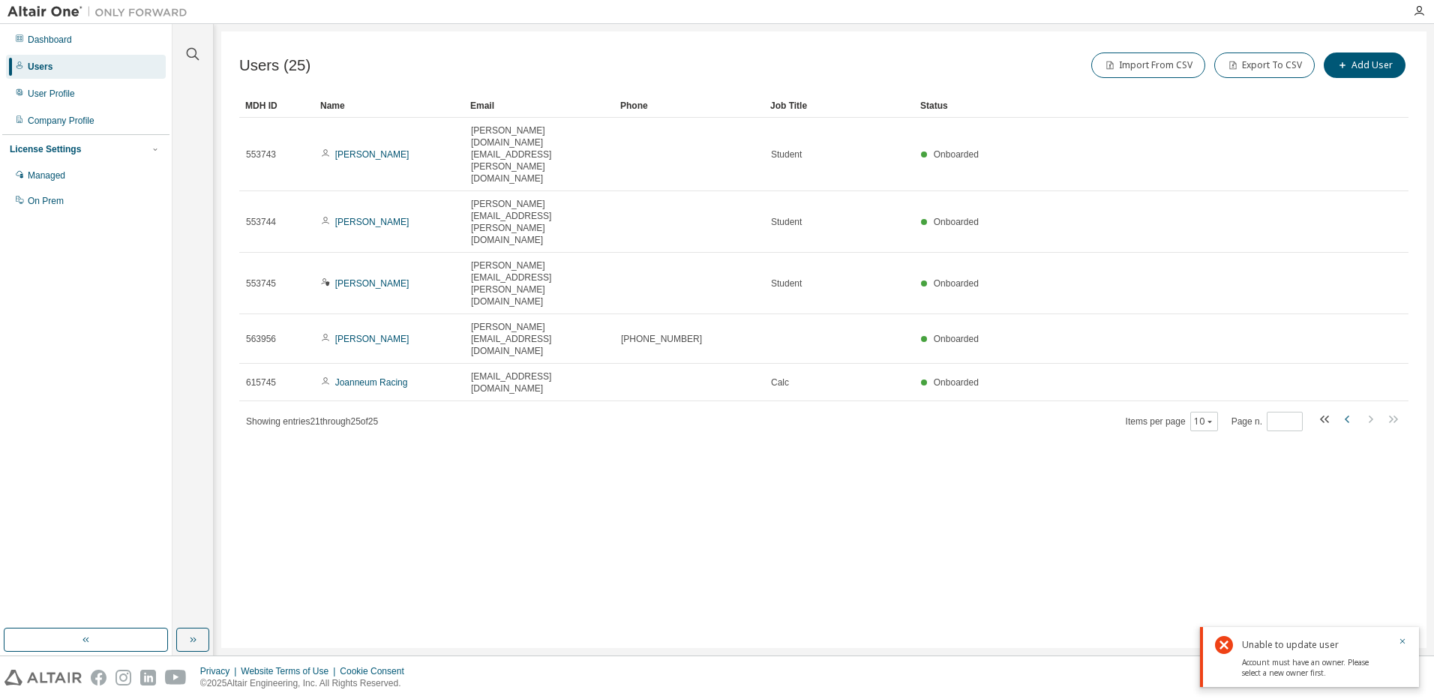
click at [1346, 410] on icon "button" at bounding box center [1347, 419] width 18 height 18
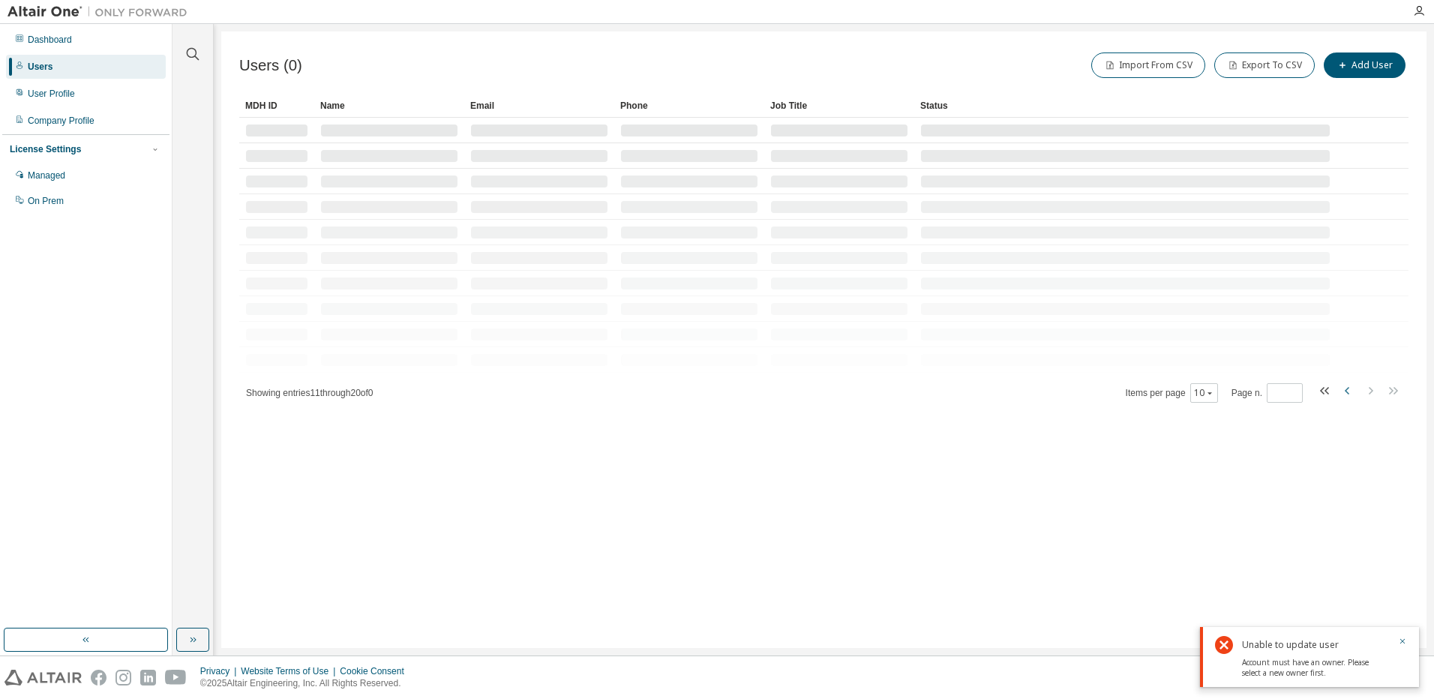
click at [1346, 314] on tr at bounding box center [823, 308] width 1169 height 25
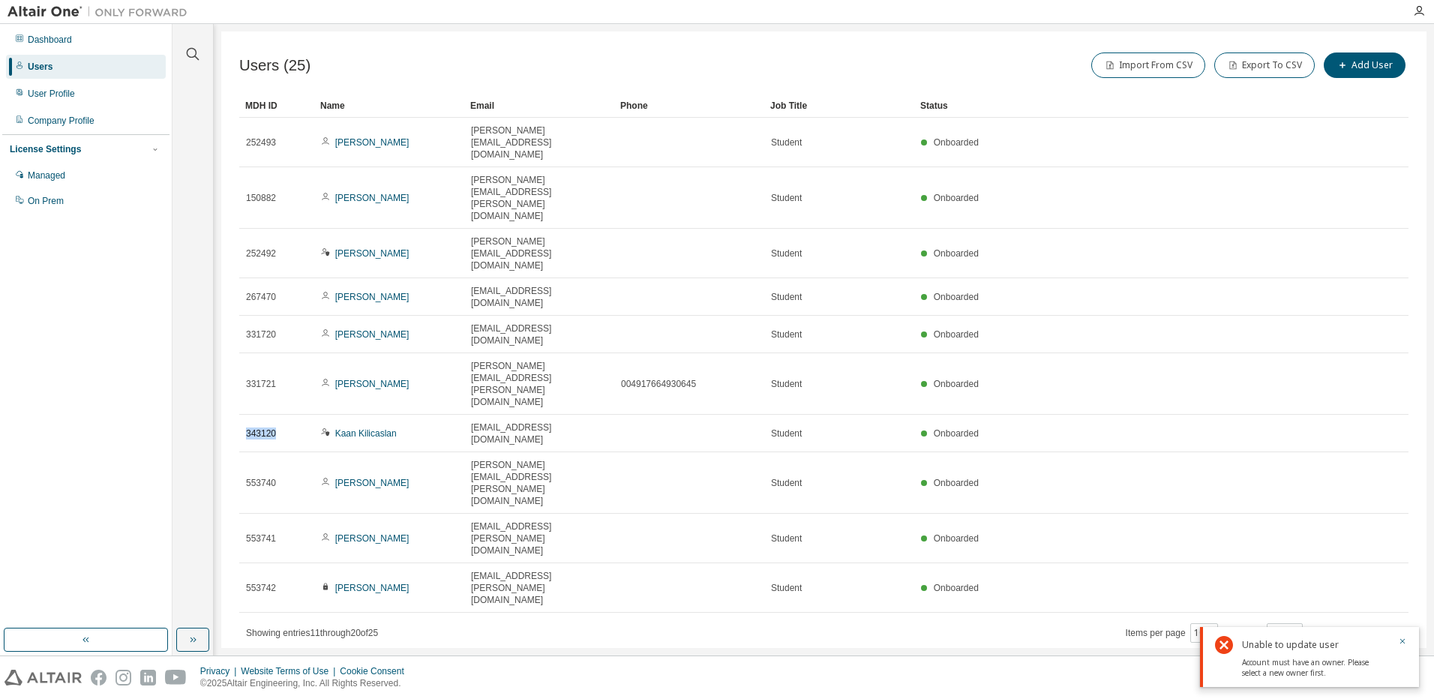
click at [1346, 415] on tr "343120 Kaan Kilicaslan kaan.kilicaslan@edu.fh-joanneum.at Student Onboarded" at bounding box center [823, 433] width 1169 height 37
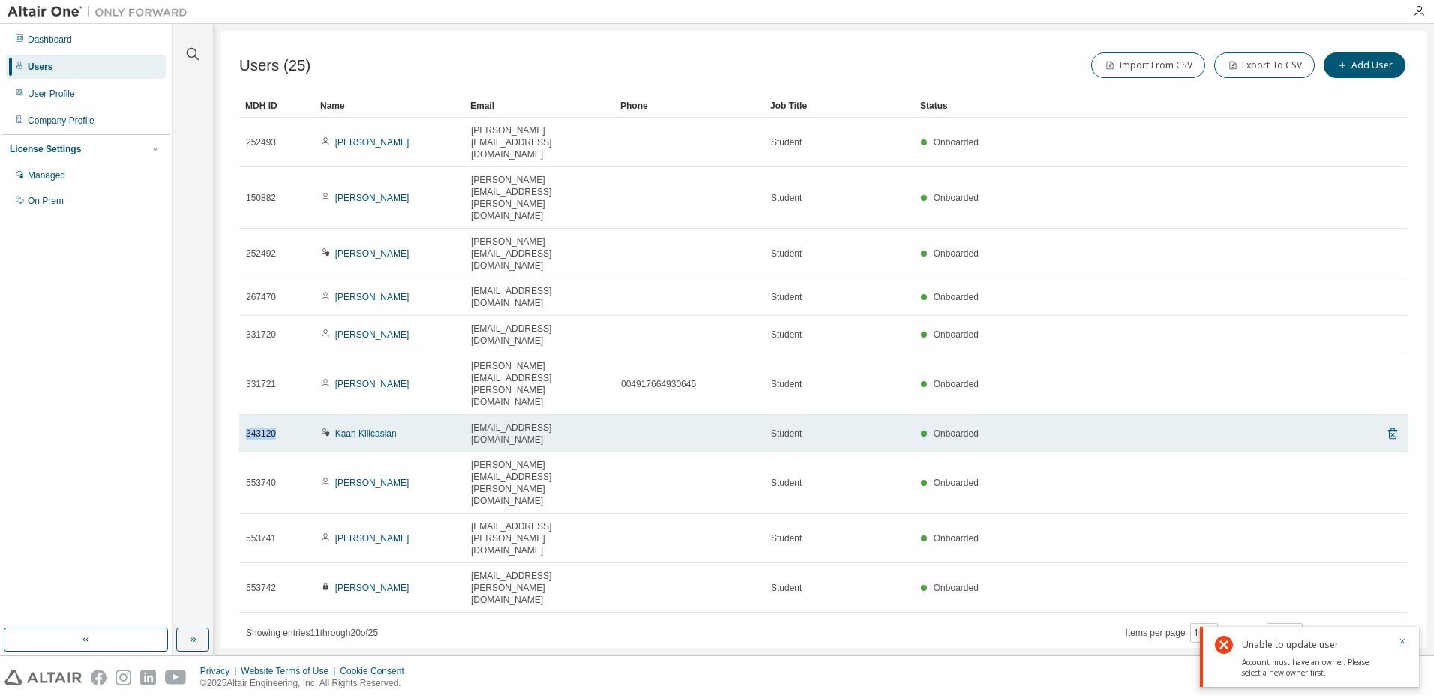
click at [1346, 415] on tr "343120 Kaan Kilicaslan kaan.kilicaslan@edu.fh-joanneum.at Student Onboarded" at bounding box center [823, 433] width 1169 height 37
drag, startPoint x: 1346, startPoint y: 314, endPoint x: 1278, endPoint y: 319, distance: 68.4
click at [1278, 427] on div "Onboarded" at bounding box center [1125, 433] width 409 height 12
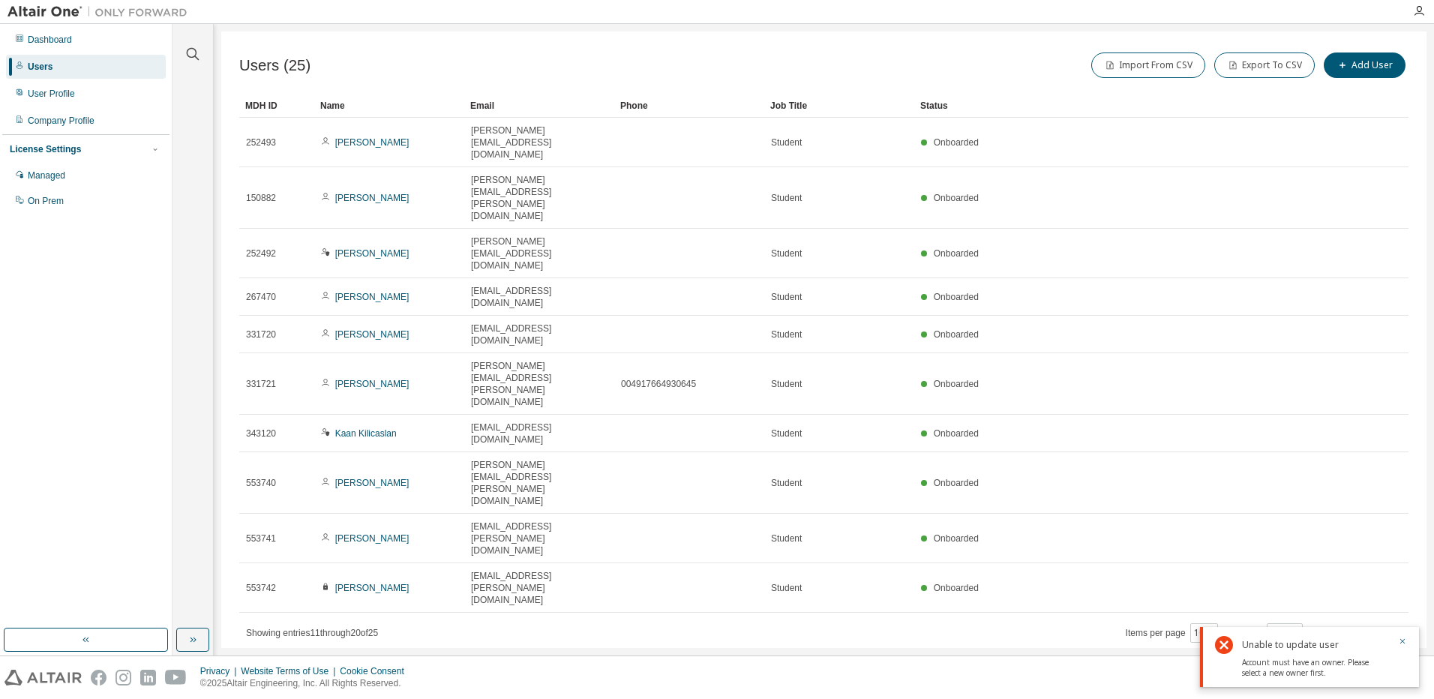
click at [1346, 627] on icon "button" at bounding box center [1346, 630] width 4 height 7
type input "*"
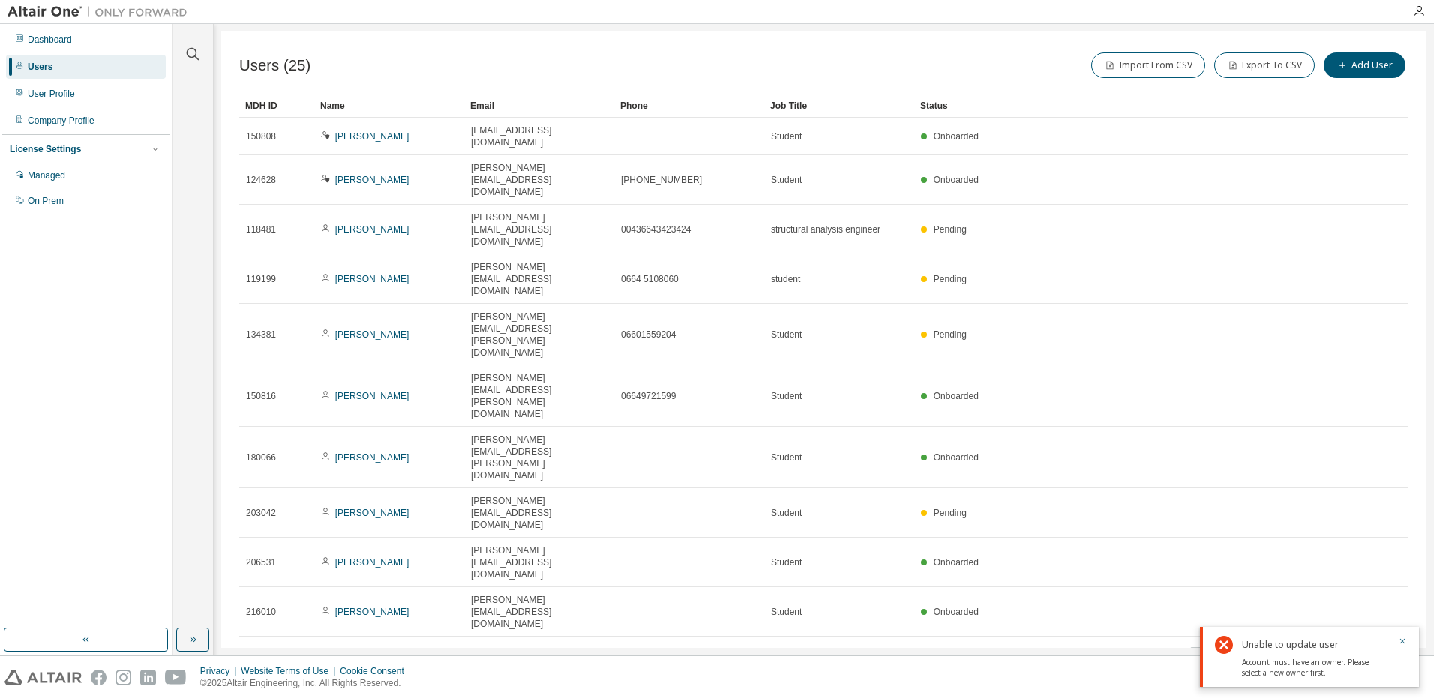
click at [60, 67] on div "Users" at bounding box center [86, 67] width 160 height 24
click at [49, 30] on div "Dashboard" at bounding box center [86, 40] width 160 height 24
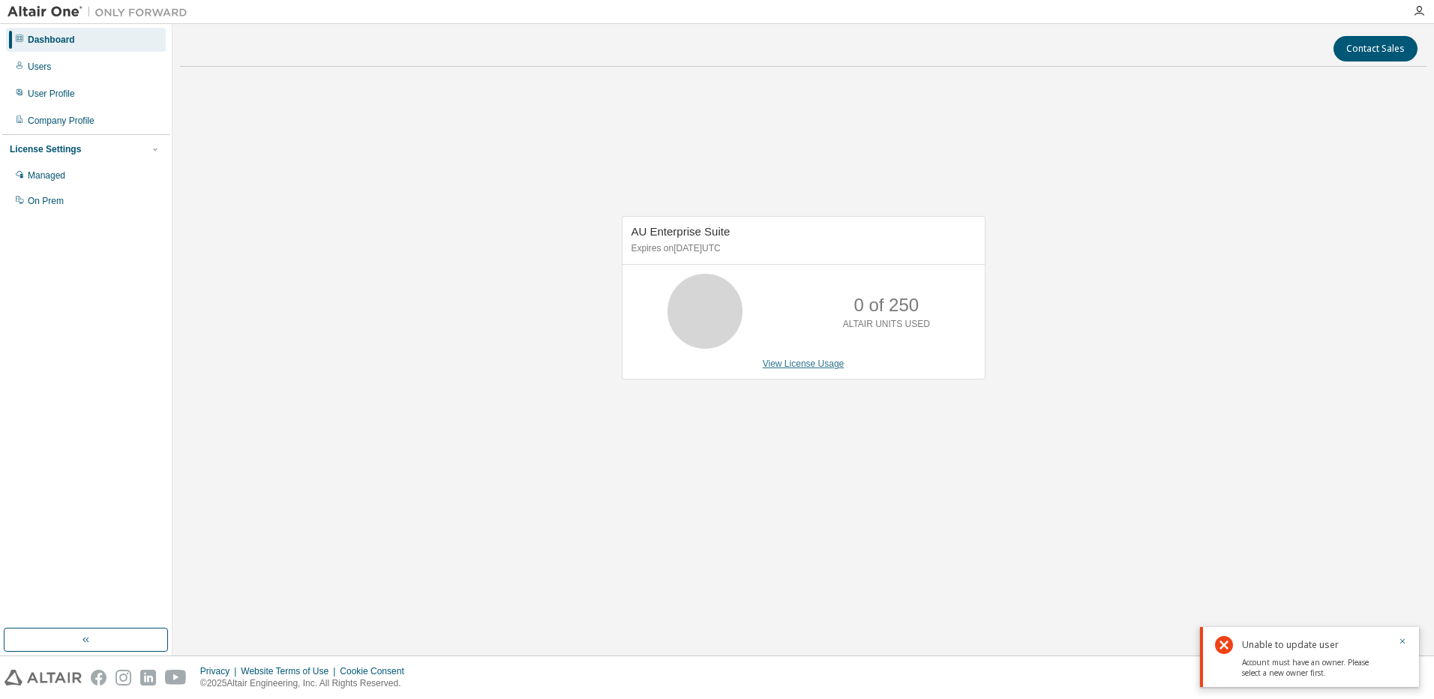
click at [801, 364] on link "View License Usage" at bounding box center [804, 363] width 82 height 10
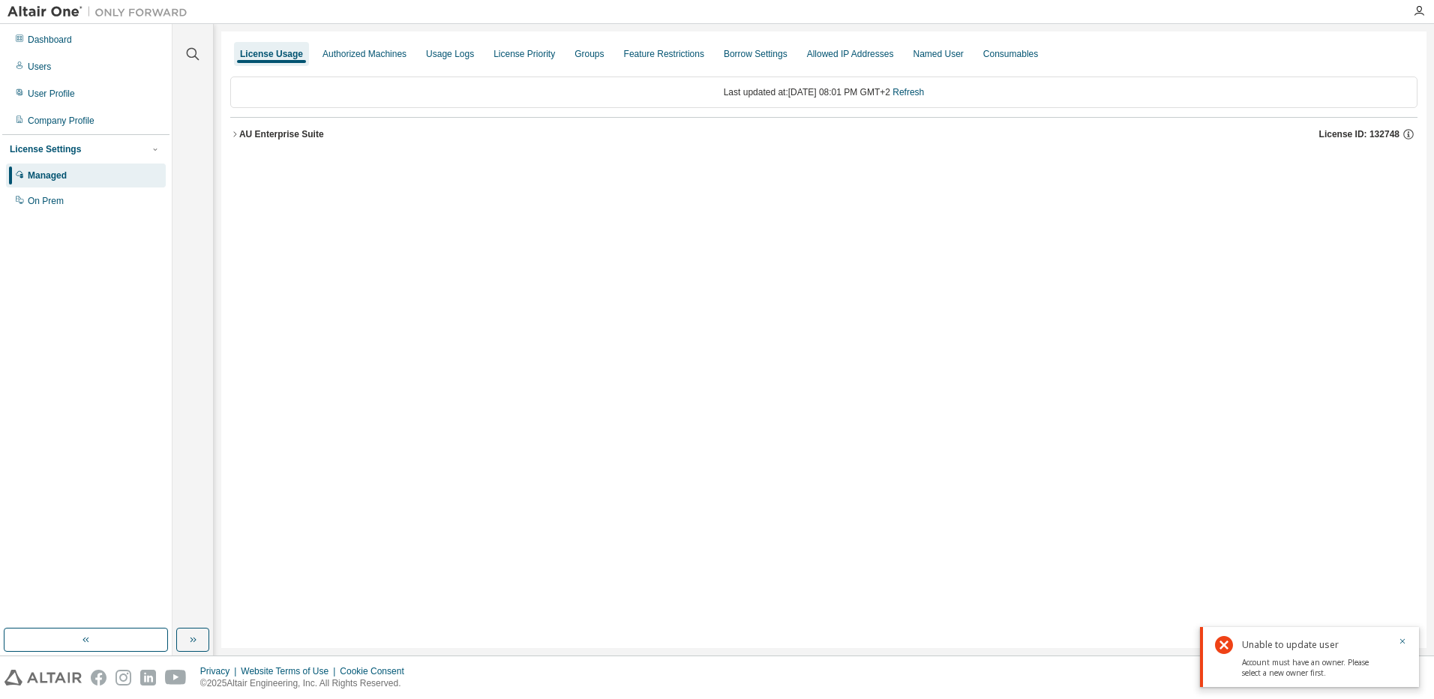
click at [233, 137] on icon "button" at bounding box center [234, 134] width 9 height 9
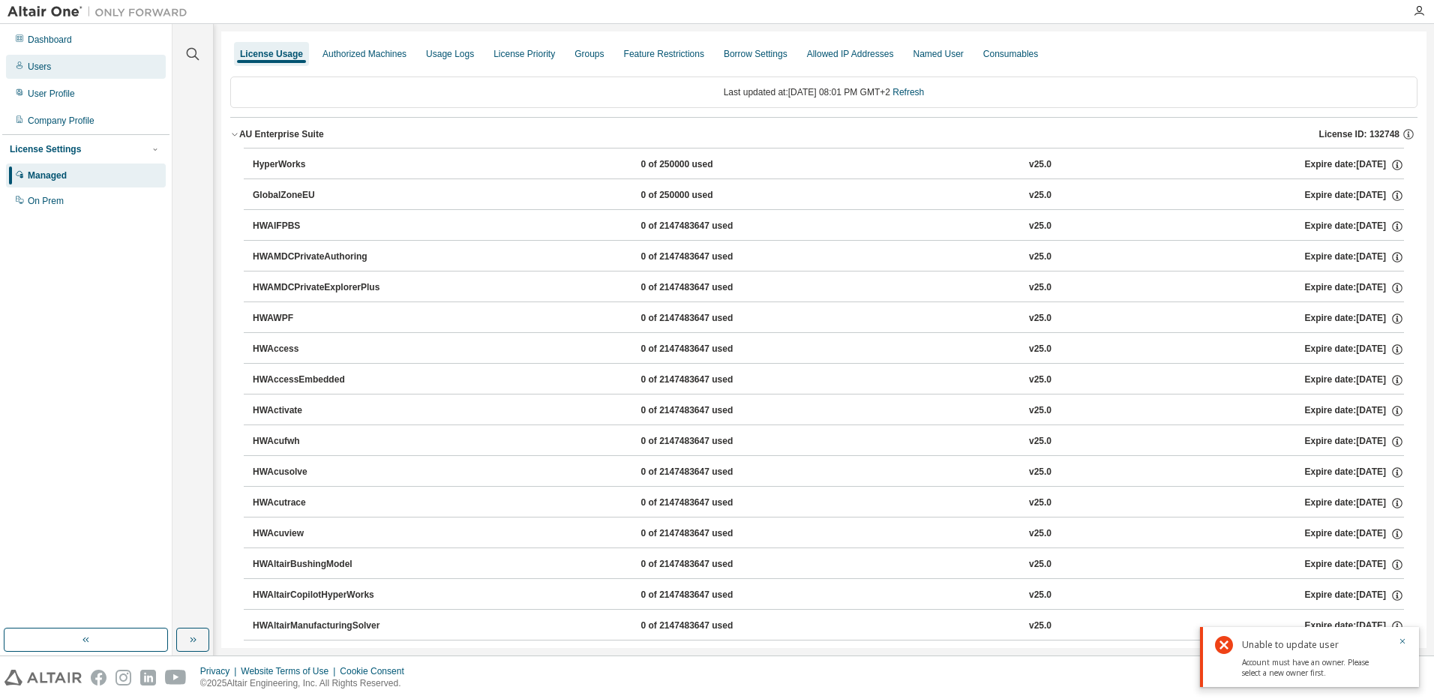
click at [67, 76] on div "Users" at bounding box center [86, 67] width 160 height 24
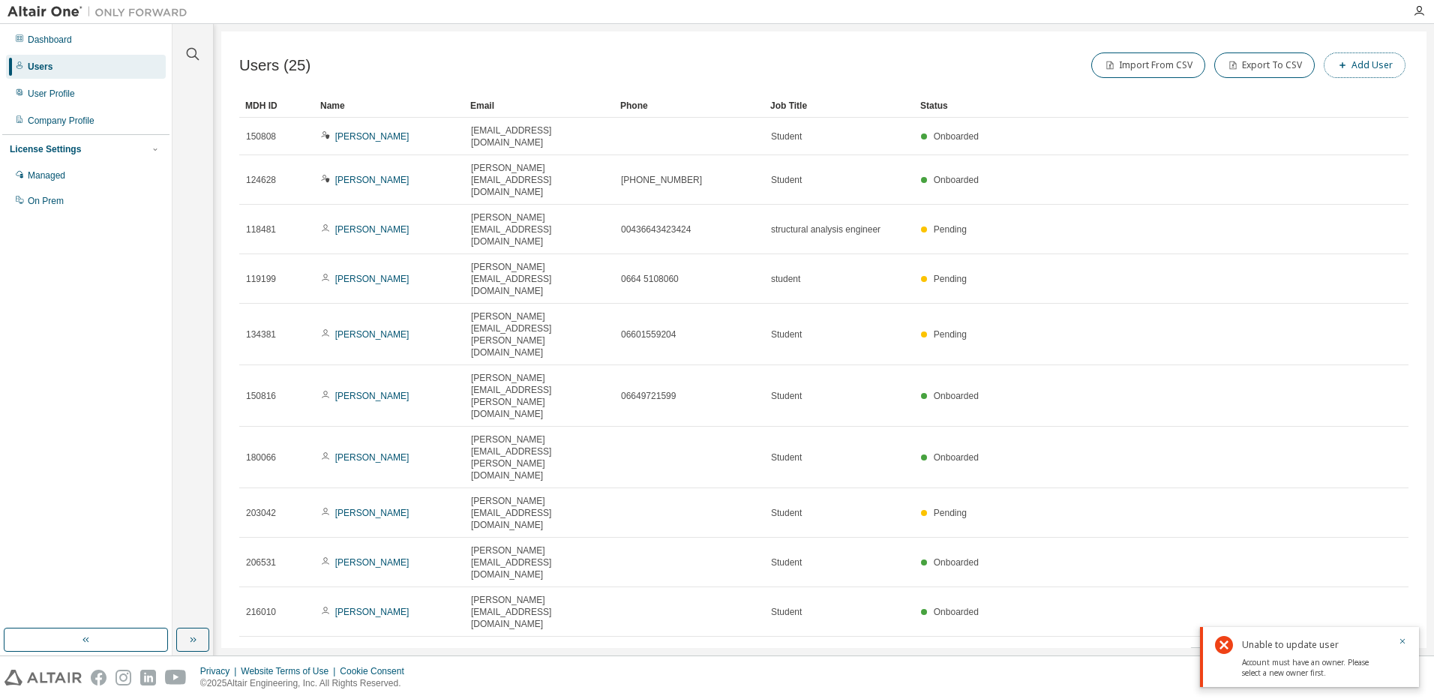
click at [1339, 64] on span "button" at bounding box center [1342, 65] width 12 height 12
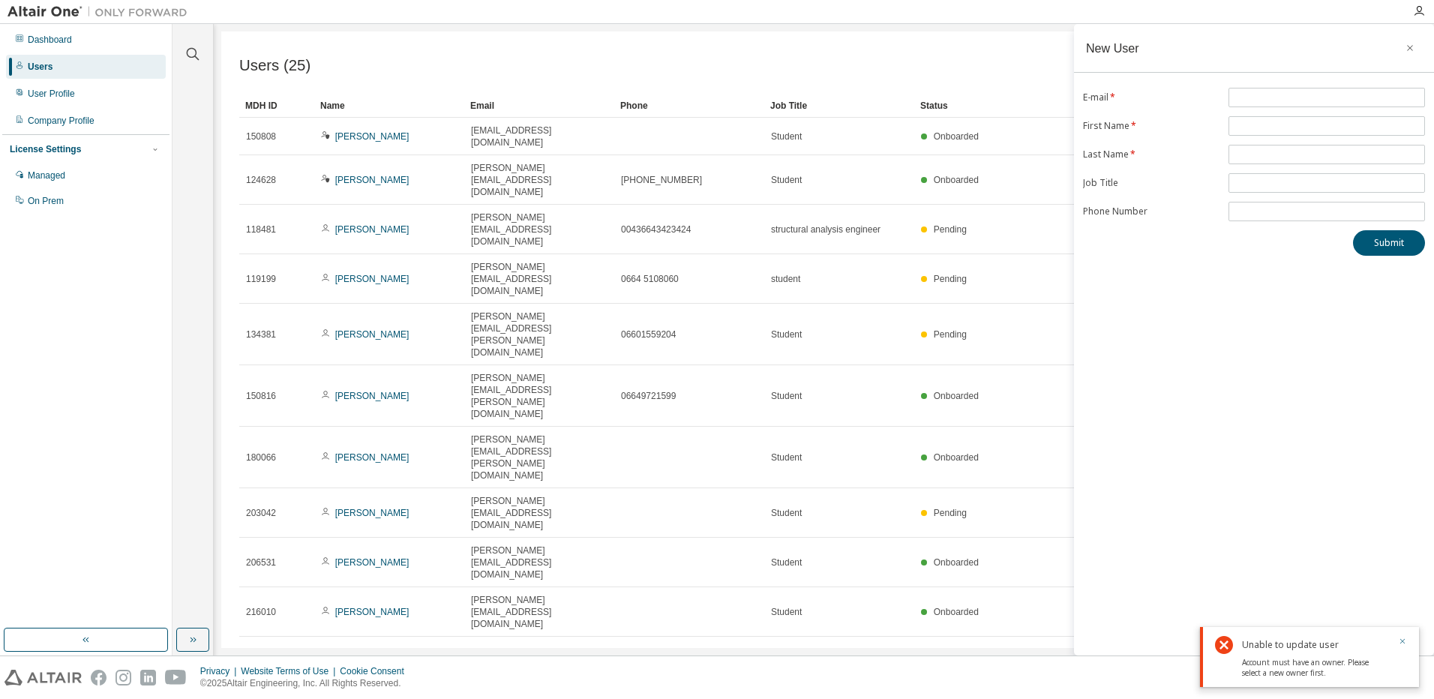
click at [1402, 648] on button "button" at bounding box center [1402, 642] width 9 height 13
click at [857, 558] on div "Users (25) Import From CSV Export To CSV Add User Clear Load Save Save As Field…" at bounding box center [823, 339] width 1205 height 616
click at [1404, 55] on button "button" at bounding box center [1410, 48] width 24 height 24
